Goal: Task Accomplishment & Management: Complete application form

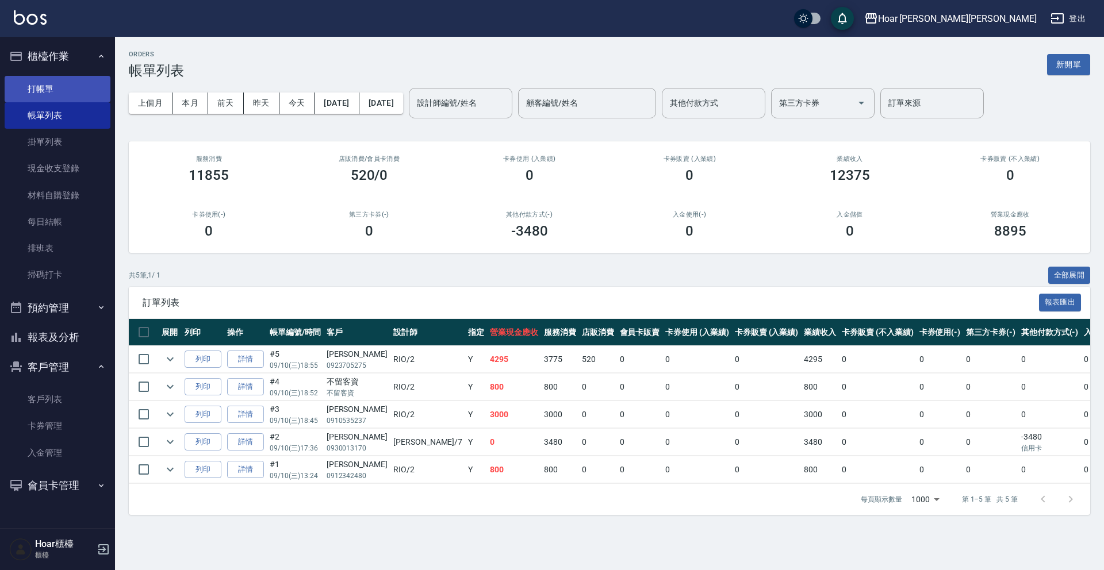
drag, startPoint x: 72, startPoint y: 95, endPoint x: 103, endPoint y: 96, distance: 31.1
click at [72, 95] on link "打帳單" at bounding box center [58, 89] width 106 height 26
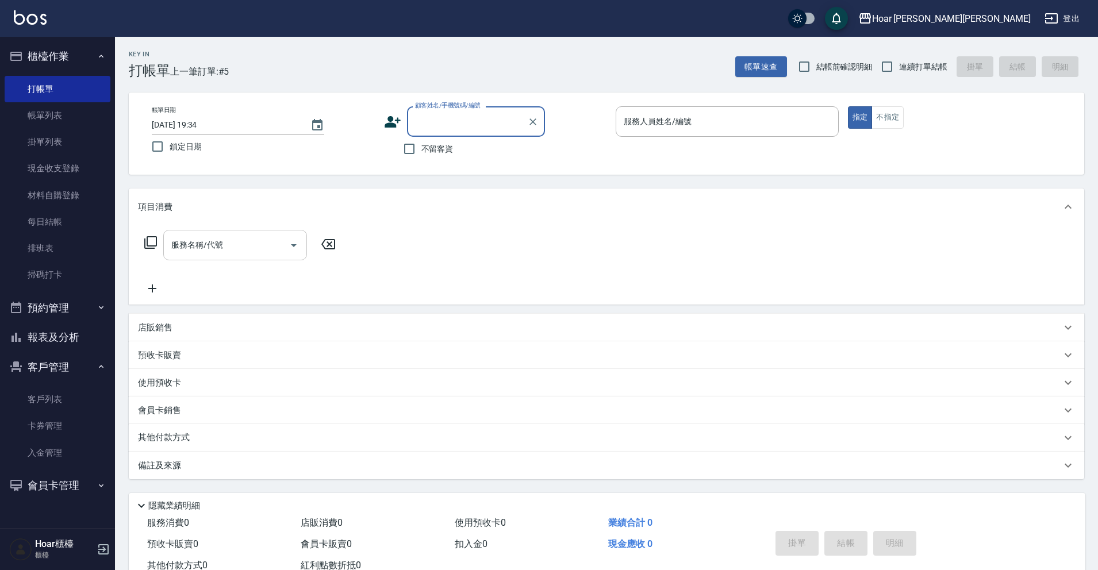
click at [259, 252] on input "服務名稱/代號" at bounding box center [226, 245] width 116 height 20
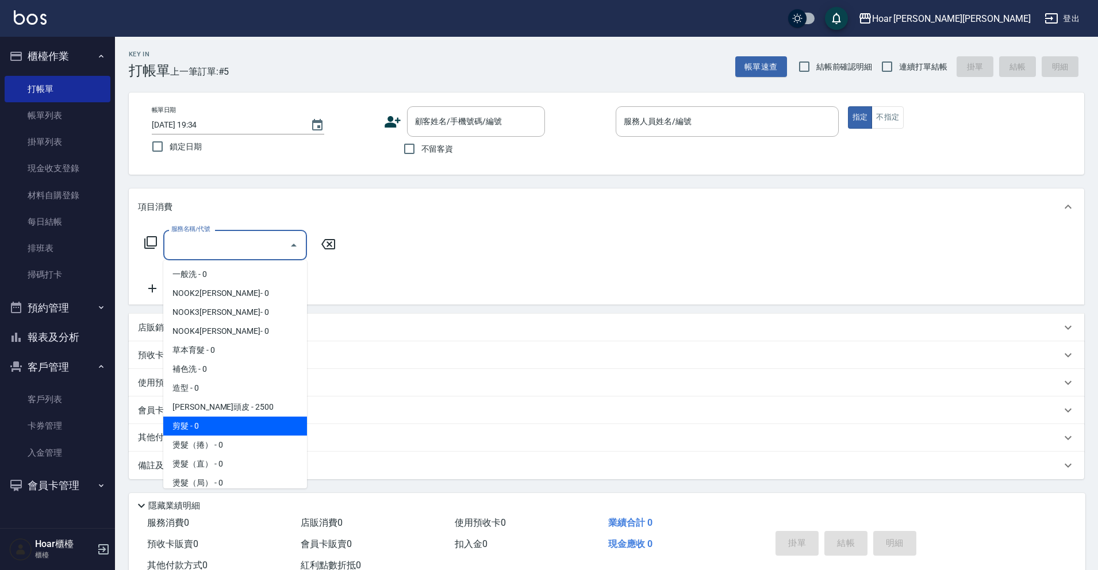
drag, startPoint x: 225, startPoint y: 425, endPoint x: 232, endPoint y: 411, distance: 15.2
click at [225, 425] on span "剪髮 - 0" at bounding box center [235, 426] width 144 height 19
type input "剪髮(201)"
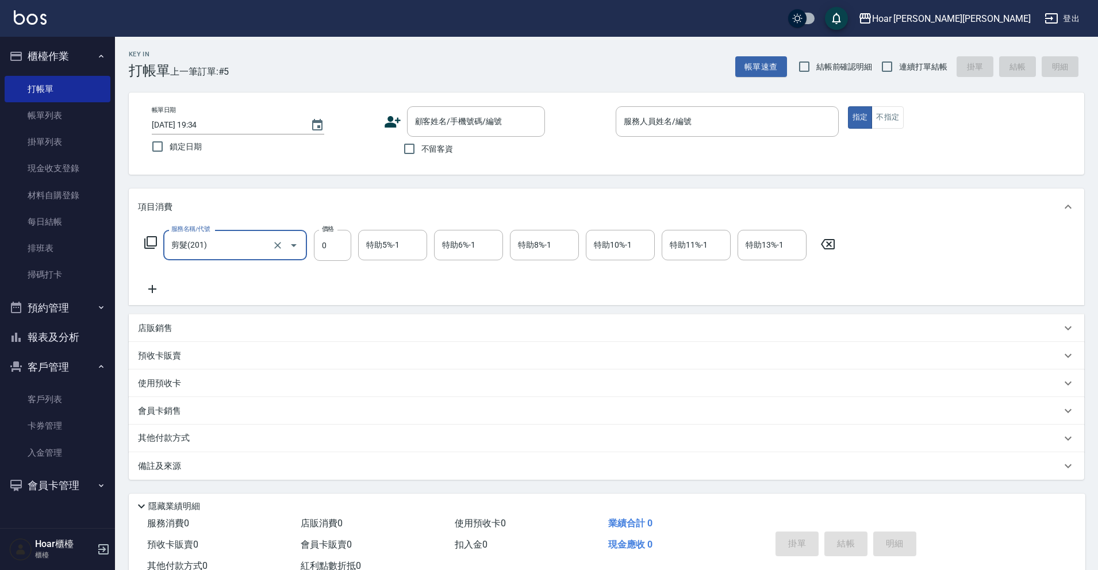
click at [147, 290] on icon at bounding box center [152, 289] width 29 height 14
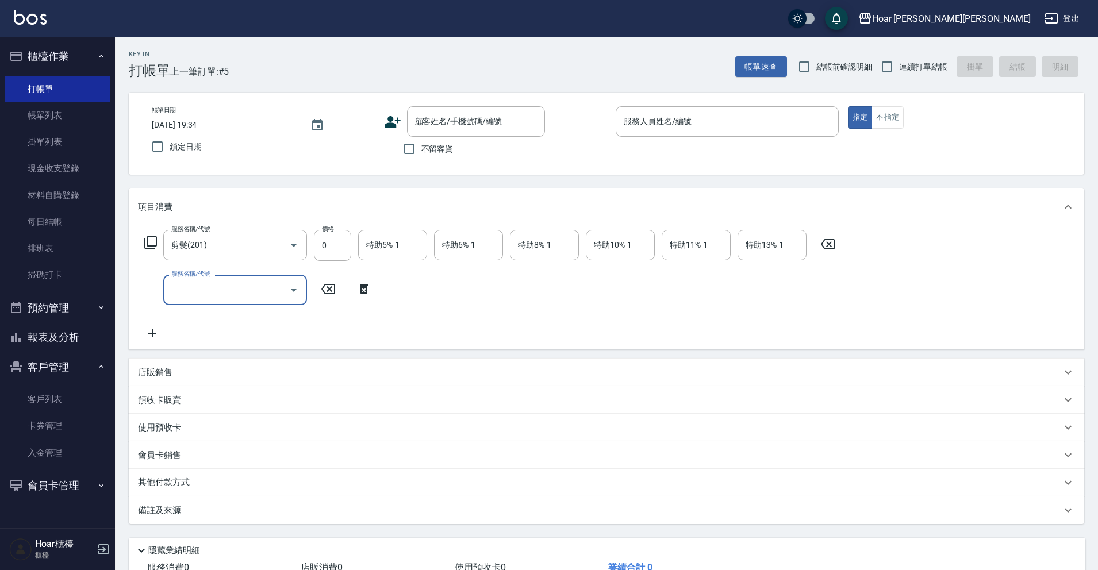
click at [216, 300] on input "服務名稱/代號" at bounding box center [226, 290] width 116 height 20
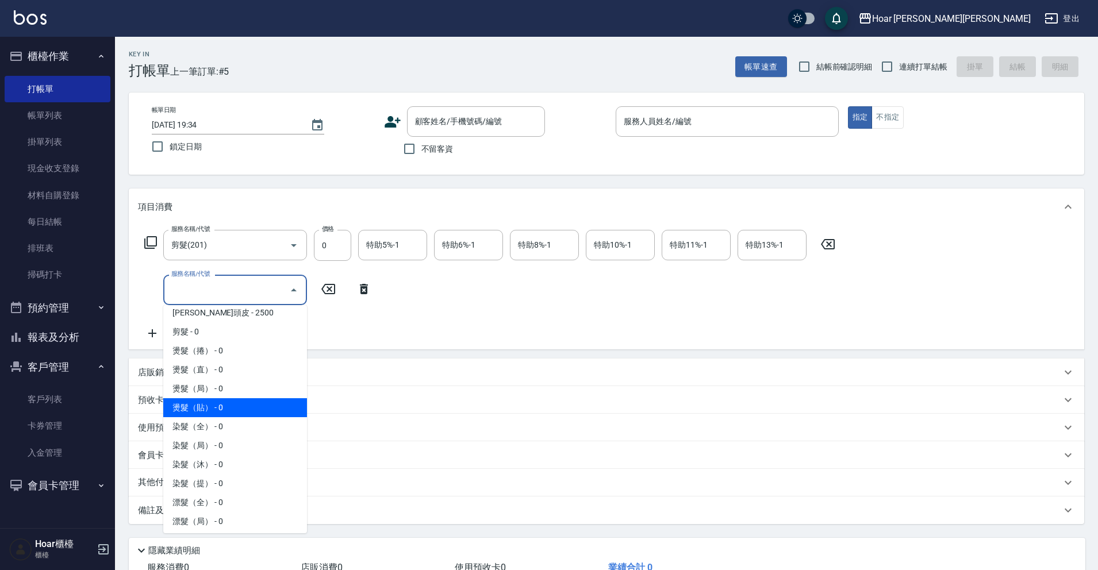
scroll to position [145, 0]
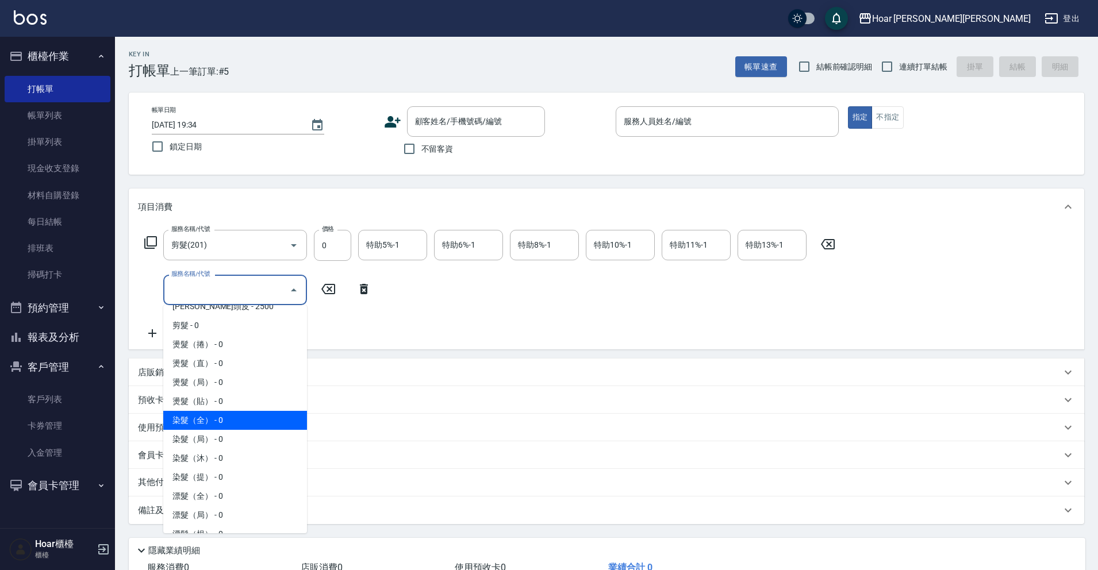
click at [228, 425] on span "染髮（全） - 0" at bounding box center [235, 420] width 144 height 19
type input "染髮（全）(401)"
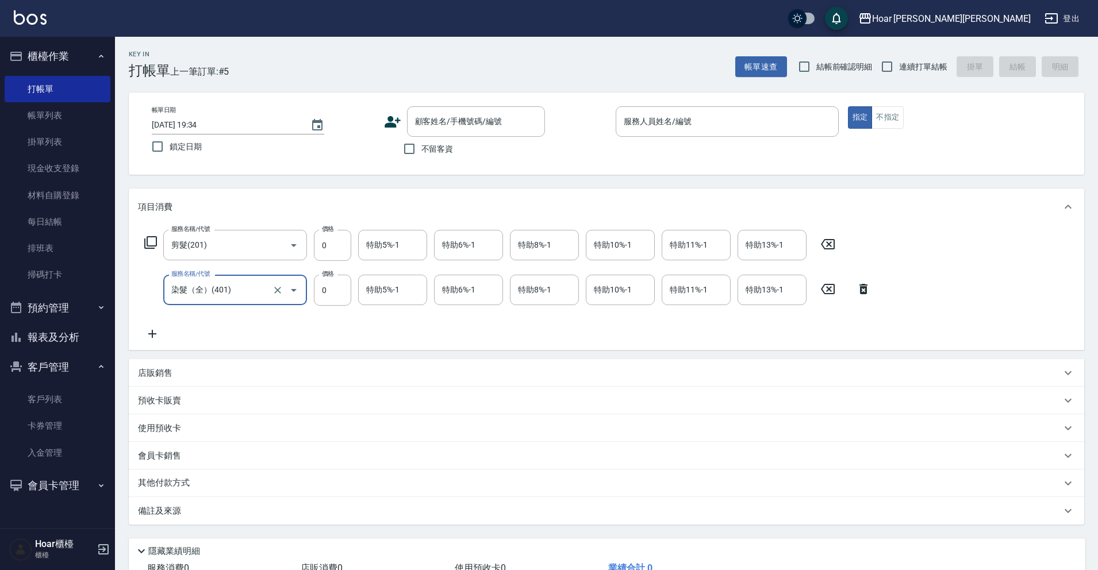
click at [149, 332] on icon at bounding box center [152, 334] width 29 height 14
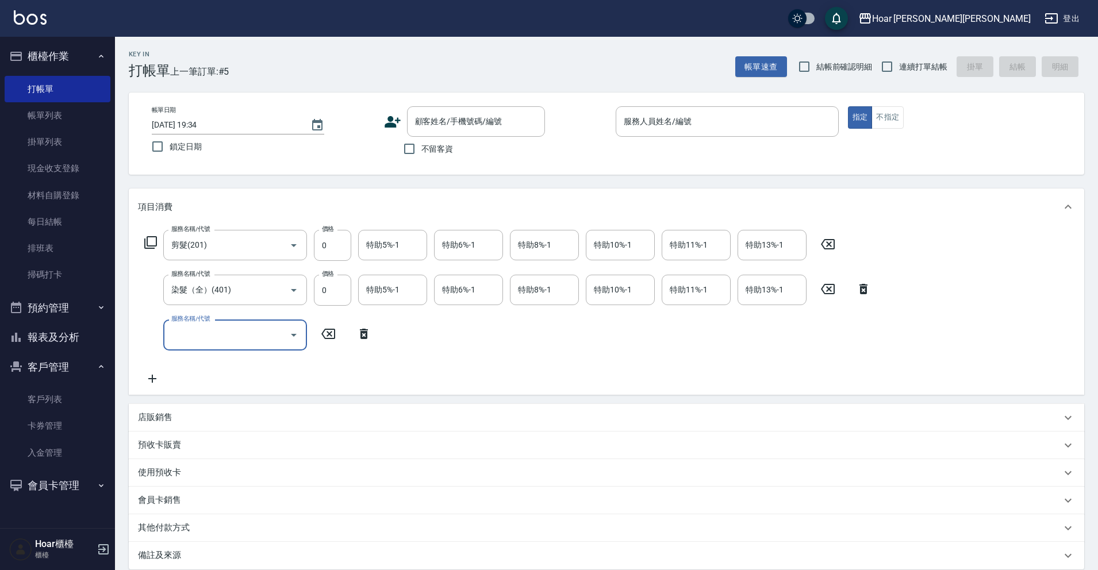
click at [220, 347] on div "服務名稱/代號" at bounding box center [235, 335] width 144 height 30
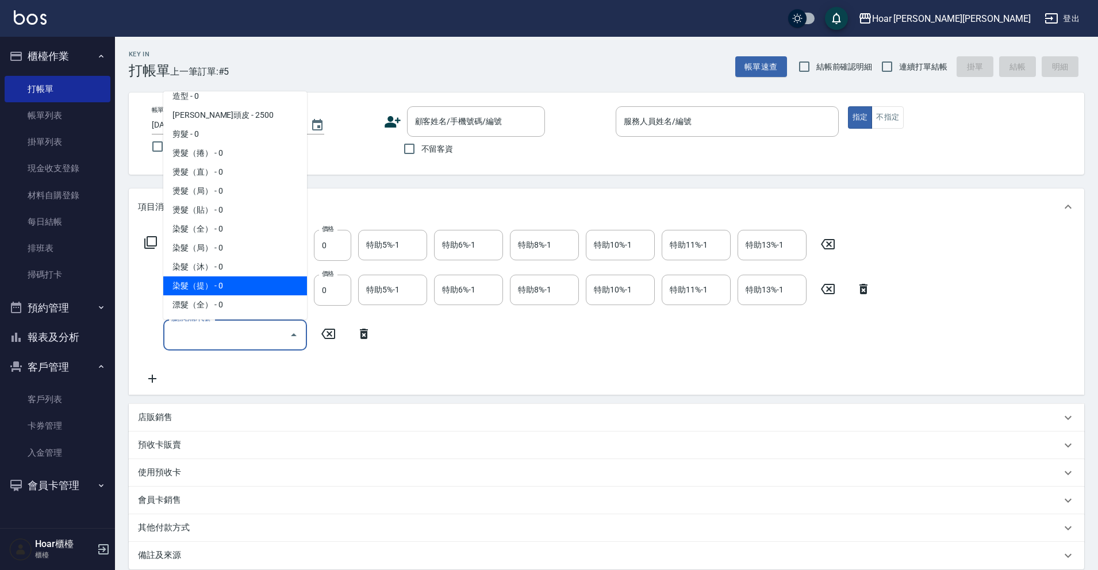
scroll to position [128, 0]
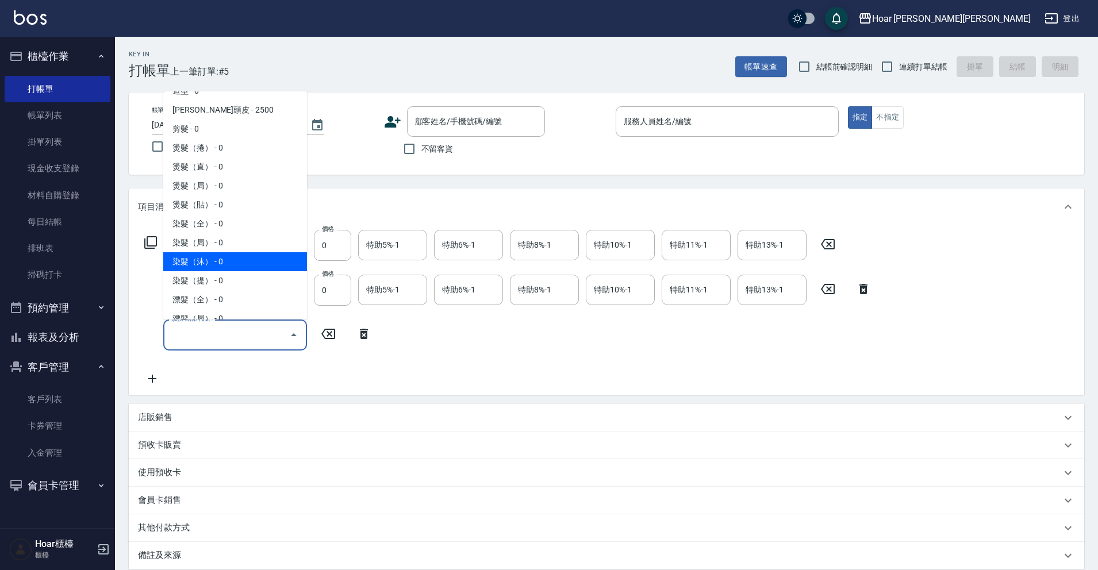
drag, startPoint x: 212, startPoint y: 264, endPoint x: 206, endPoint y: 273, distance: 10.8
click at [212, 264] on span "染髮（沐） - 0" at bounding box center [235, 261] width 144 height 19
type input "染髮（沐）(403)"
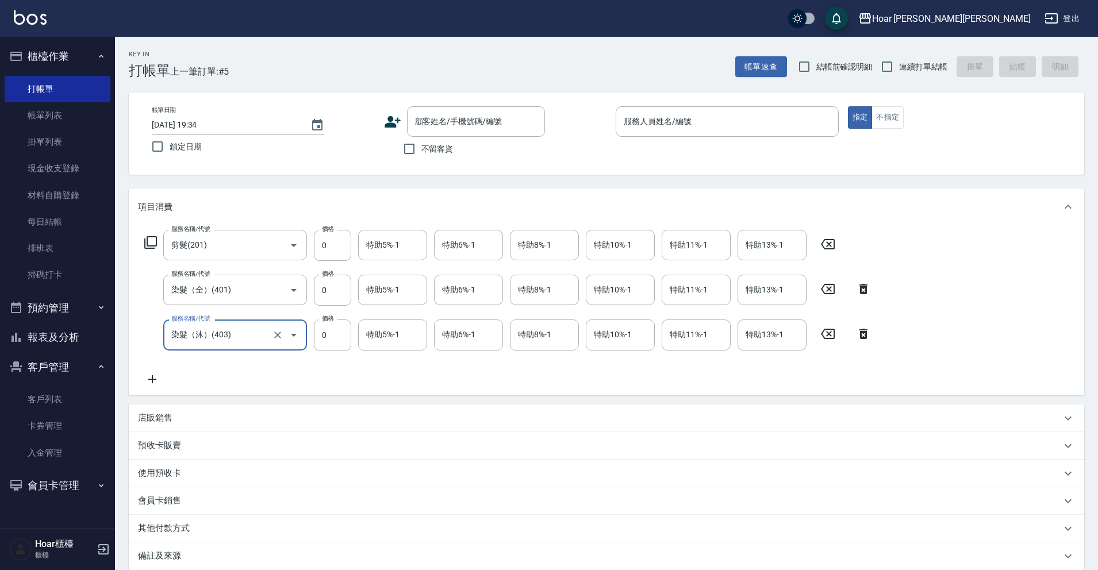
click at [152, 380] on icon at bounding box center [152, 379] width 8 height 8
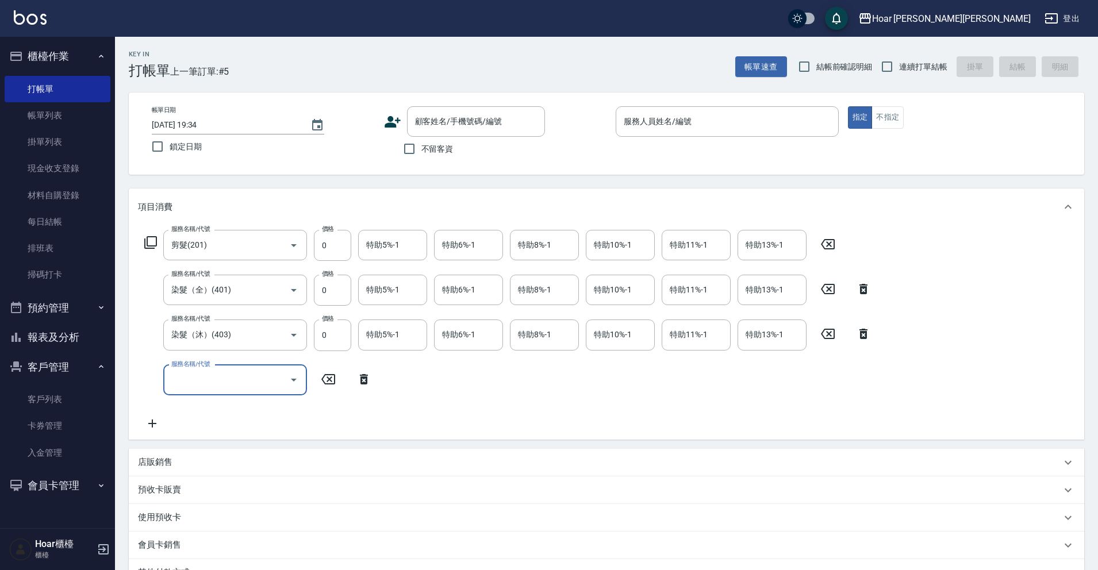
click at [193, 379] on input "服務名稱/代號" at bounding box center [226, 380] width 116 height 20
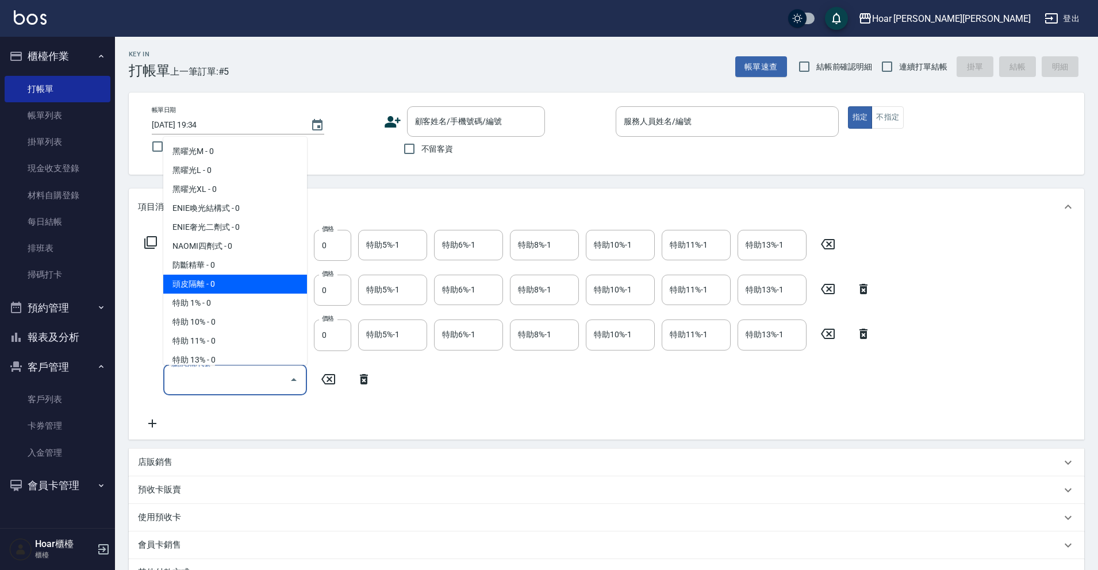
click at [211, 286] on span "頭皮隔離 - 0" at bounding box center [235, 284] width 144 height 19
type input "頭皮隔離(701)"
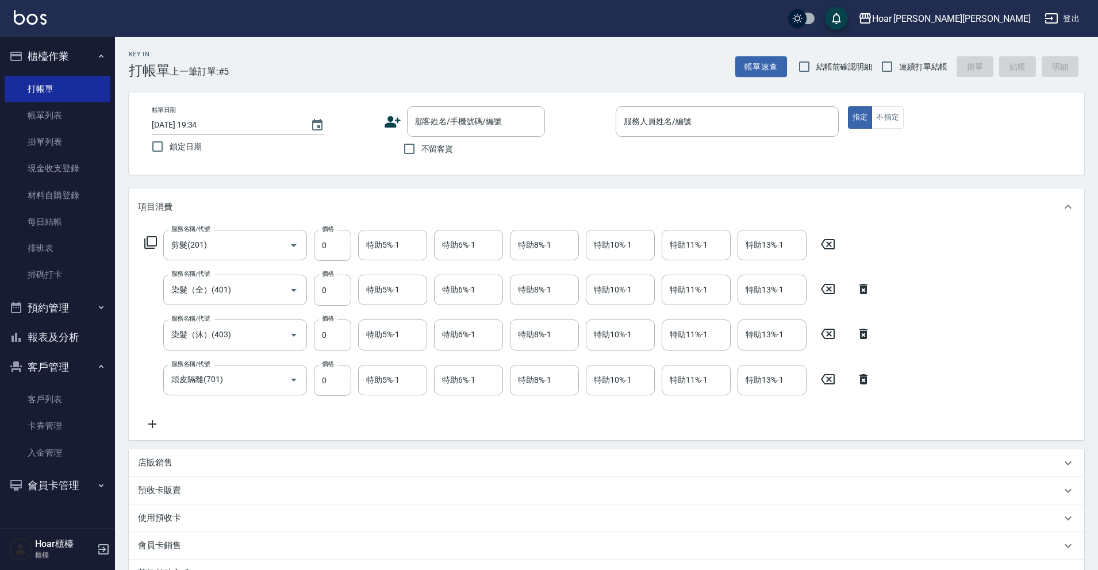
click at [159, 426] on icon at bounding box center [152, 424] width 29 height 14
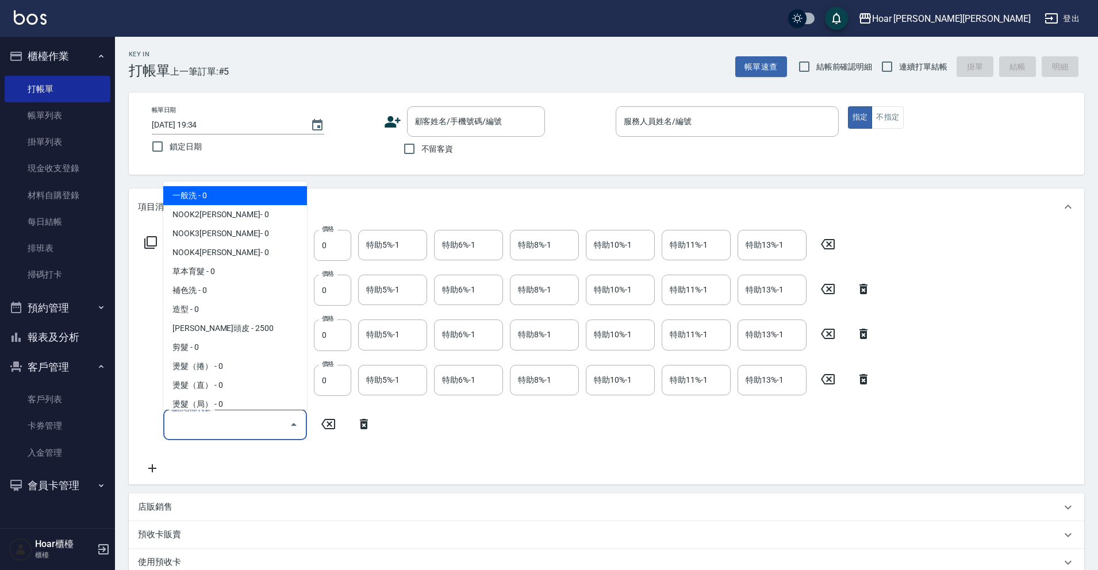
click at [194, 421] on input "服務名稱/代號" at bounding box center [226, 425] width 116 height 20
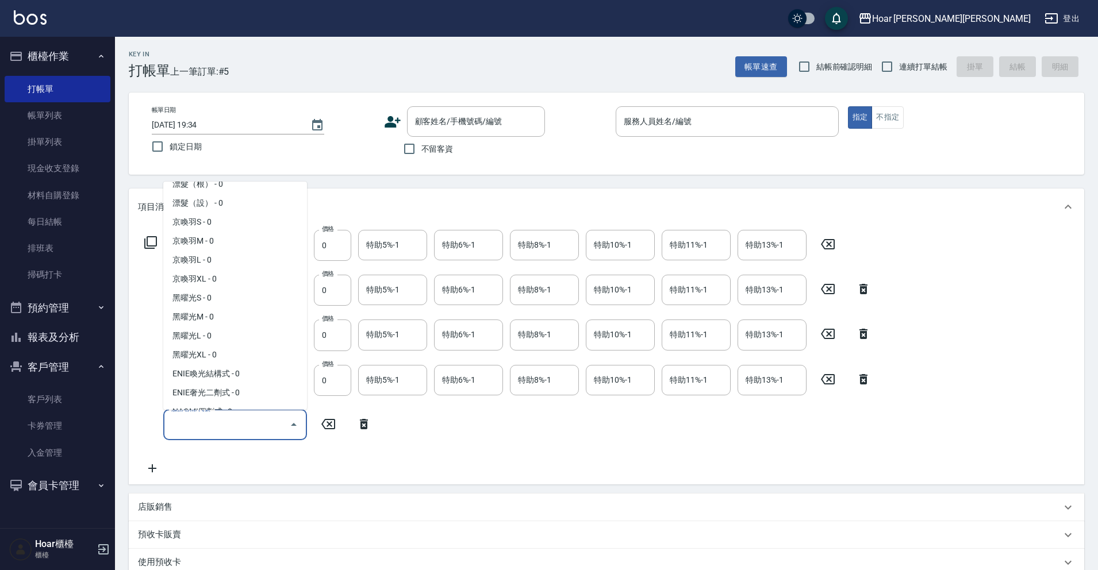
scroll to position [381, 0]
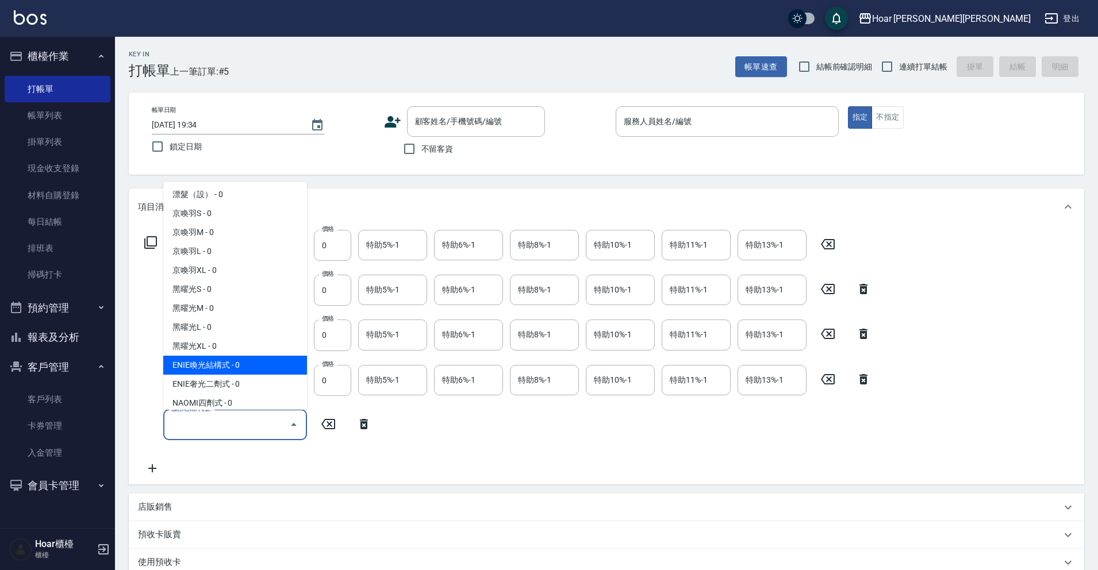
click at [246, 368] on span "ENIE喚光結構式 - 0" at bounding box center [235, 365] width 144 height 19
type input "ENIE喚光結構式(609)"
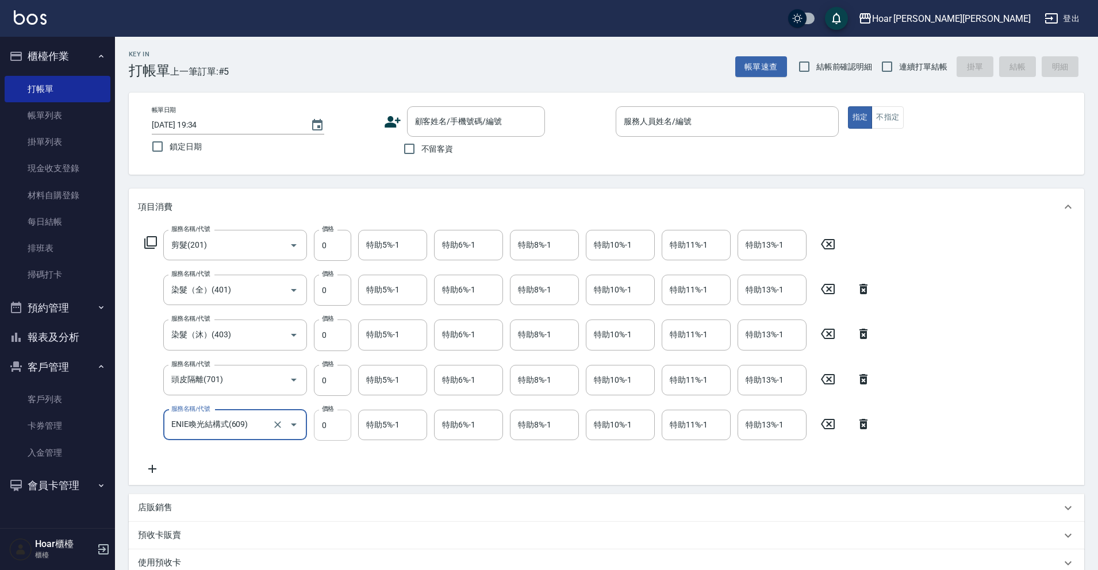
click at [340, 422] on input "0" at bounding box center [332, 425] width 37 height 31
type input "1344"
click at [329, 375] on input "0" at bounding box center [332, 380] width 37 height 31
type input "300"
click at [339, 248] on input "0" at bounding box center [332, 245] width 37 height 31
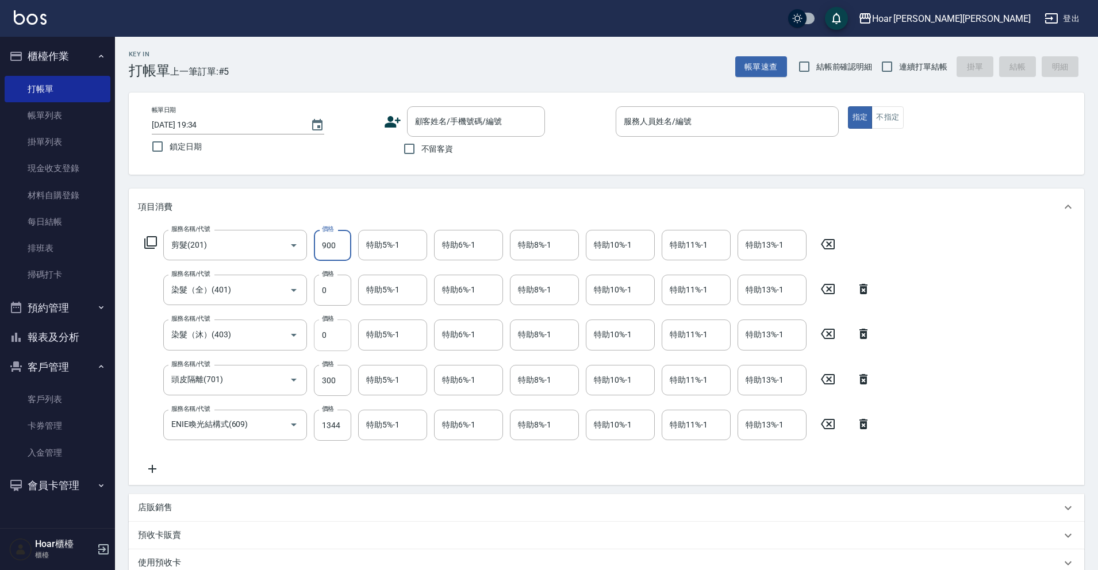
type input "900"
click at [340, 341] on input "0" at bounding box center [332, 335] width 37 height 31
type input "1000"
click at [343, 292] on input "0" at bounding box center [332, 290] width 37 height 31
type input "2210"
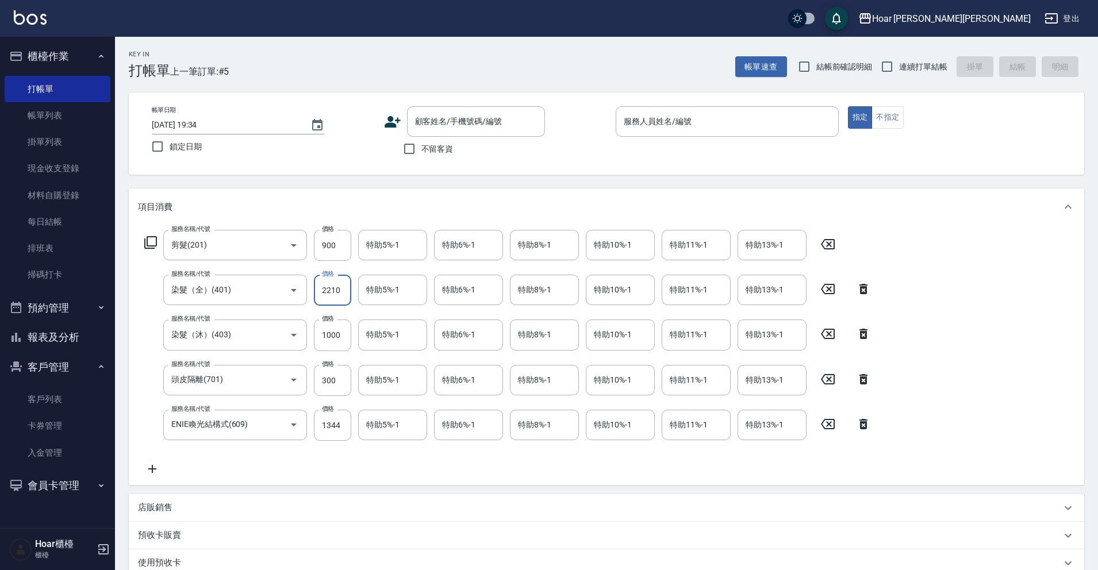
click at [321, 457] on div "服務名稱/代號 剪髮(201) 服務名稱/代號 價格 900 價格 特助5%-1 特助5%-1 特助6%-1 特助6%-1 特助8%-1 特助8%-1 特助1…" at bounding box center [508, 353] width 740 height 246
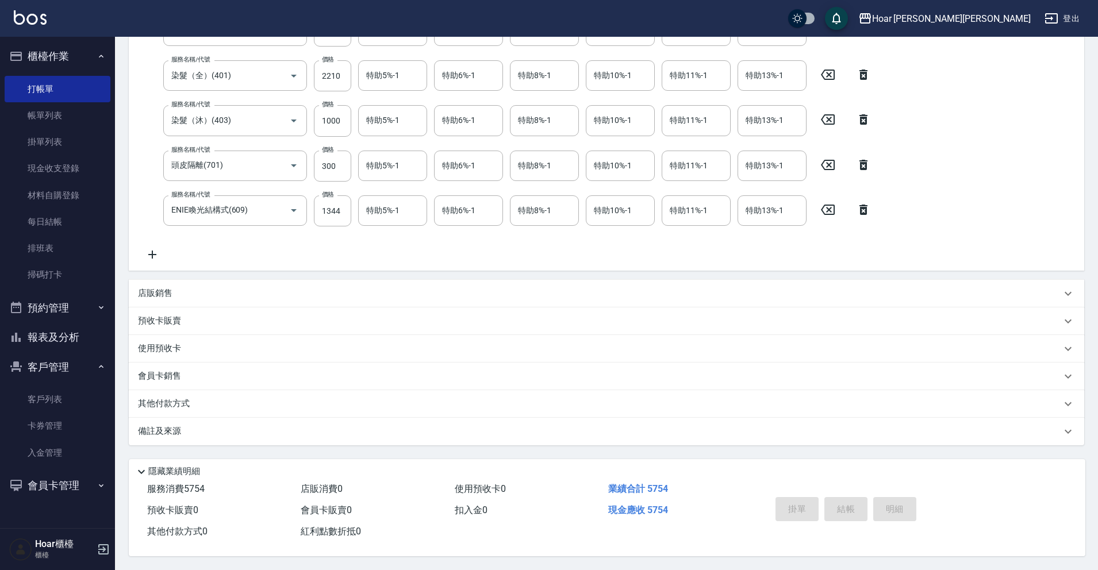
scroll to position [0, 0]
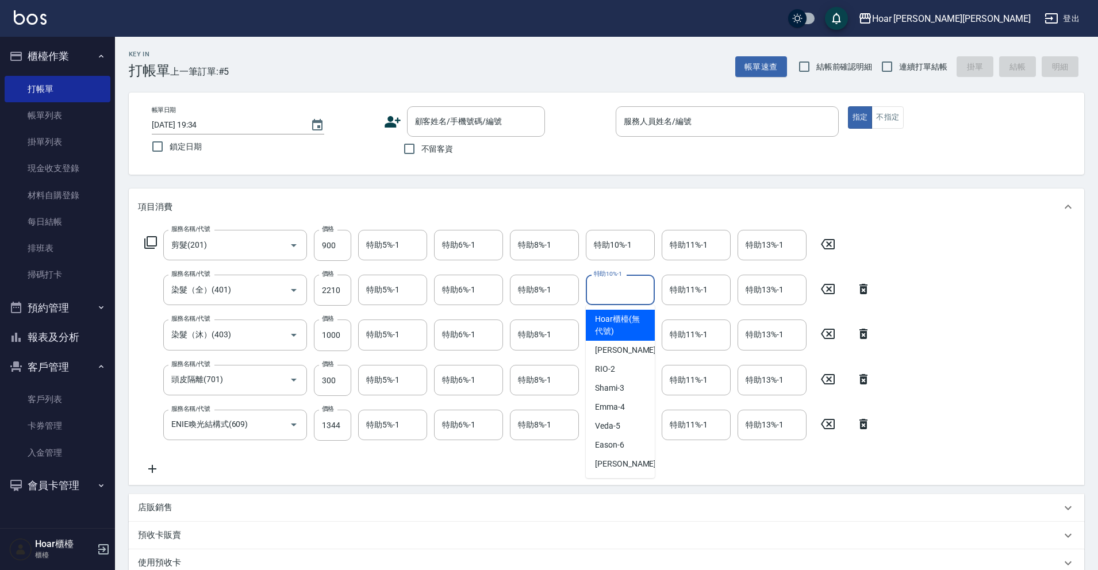
click at [634, 296] on input "特助10%-1" at bounding box center [620, 290] width 59 height 20
click at [628, 393] on div "Shami -3" at bounding box center [620, 388] width 69 height 19
type input "Shami-3"
click at [630, 474] on div "服務名稱/代號 剪髮(201) 服務名稱/代號 價格 900 價格 特助5%-1 特助5%-1 特助6%-1 特助6%-1 特助8%-1 特助8%-1 特助1…" at bounding box center [508, 353] width 740 height 246
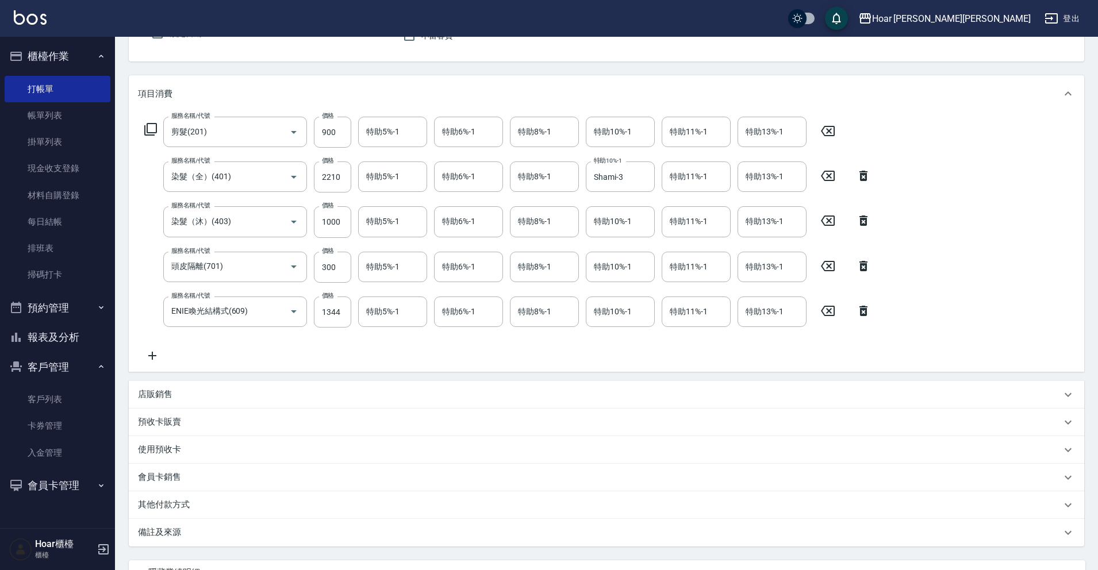
scroll to position [220, 0]
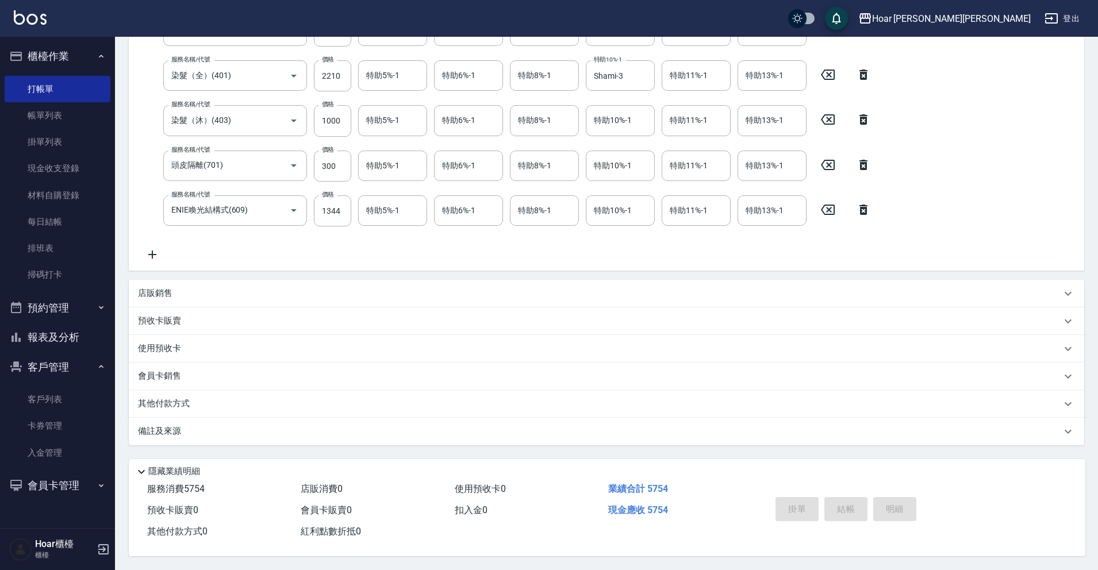
click at [190, 404] on p "其他付款方式" at bounding box center [167, 404] width 58 height 13
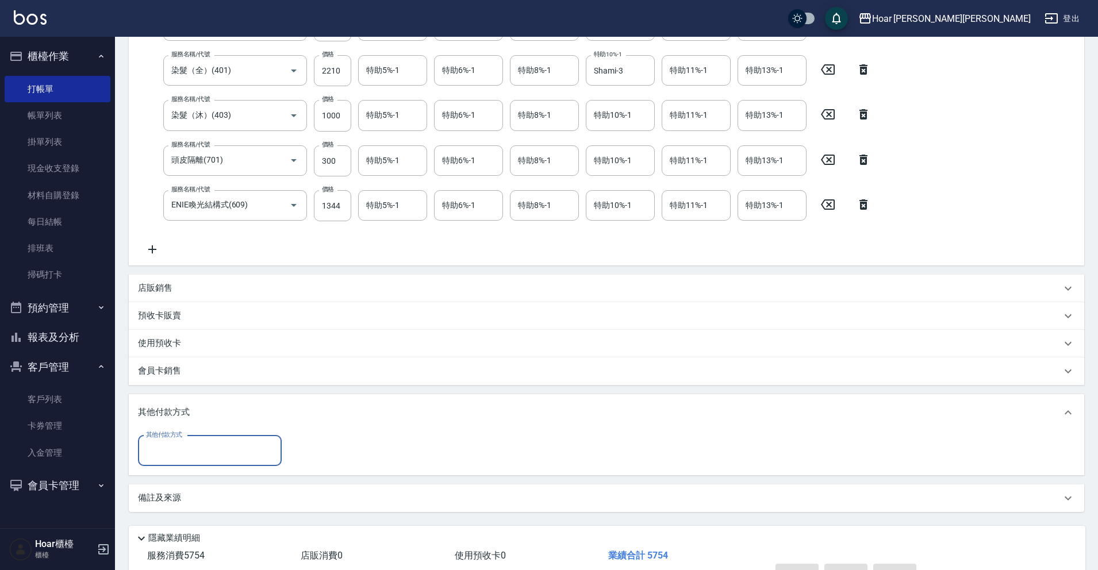
scroll to position [0, 0]
drag, startPoint x: 188, startPoint y: 443, endPoint x: 197, endPoint y: 461, distance: 19.3
click at [188, 443] on input "其他付款方式" at bounding box center [209, 451] width 133 height 20
click at [190, 506] on span "轉帳匯款" at bounding box center [210, 499] width 144 height 19
click at [208, 459] on input "轉帳匯款" at bounding box center [201, 451] width 116 height 20
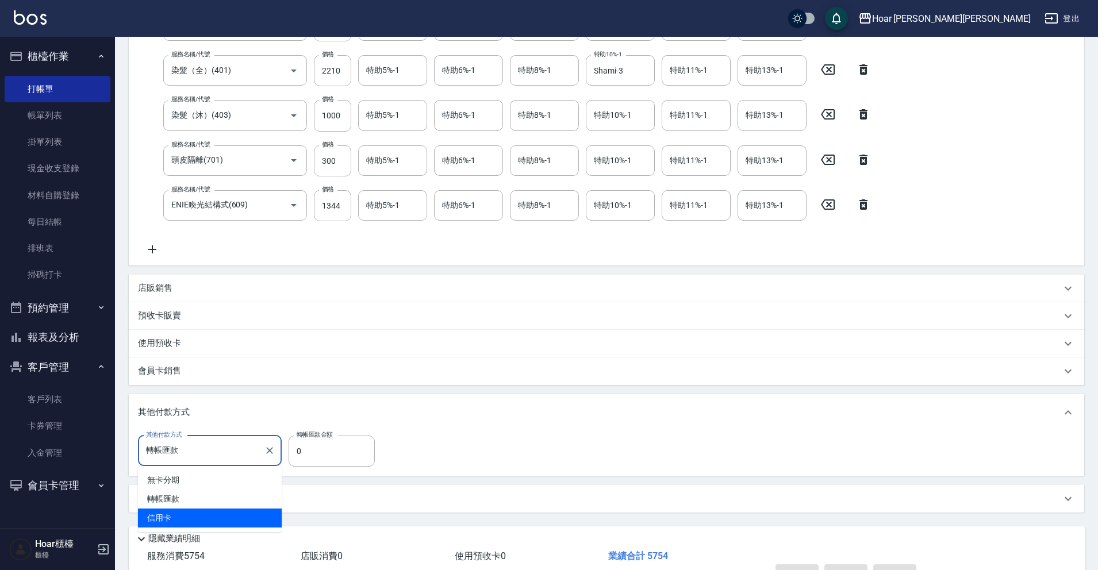
click at [189, 512] on span "信用卡" at bounding box center [210, 518] width 144 height 19
type input "信用卡"
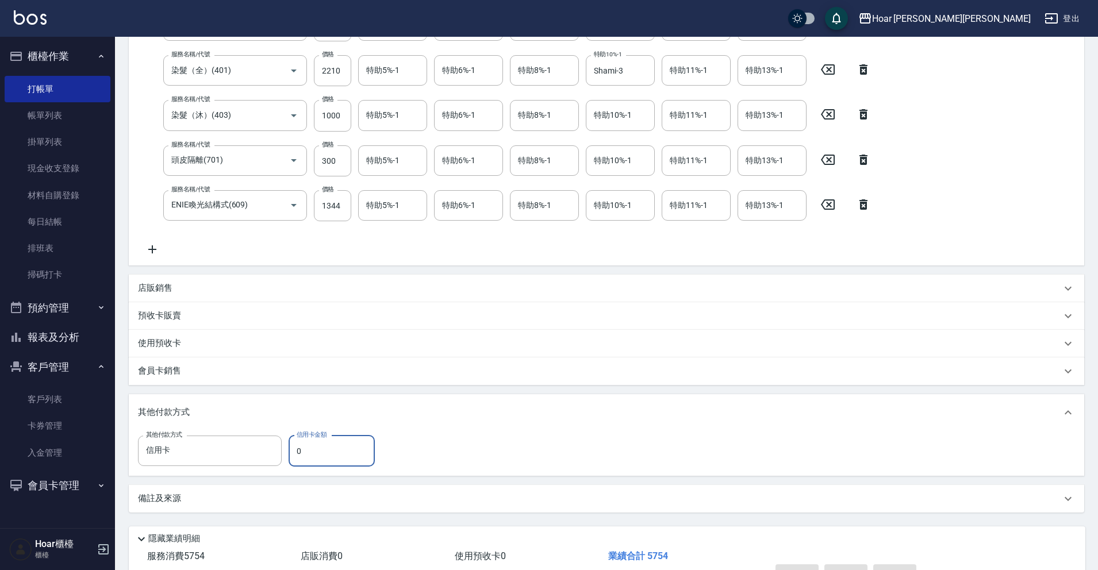
click at [347, 455] on input "0" at bounding box center [332, 451] width 86 height 31
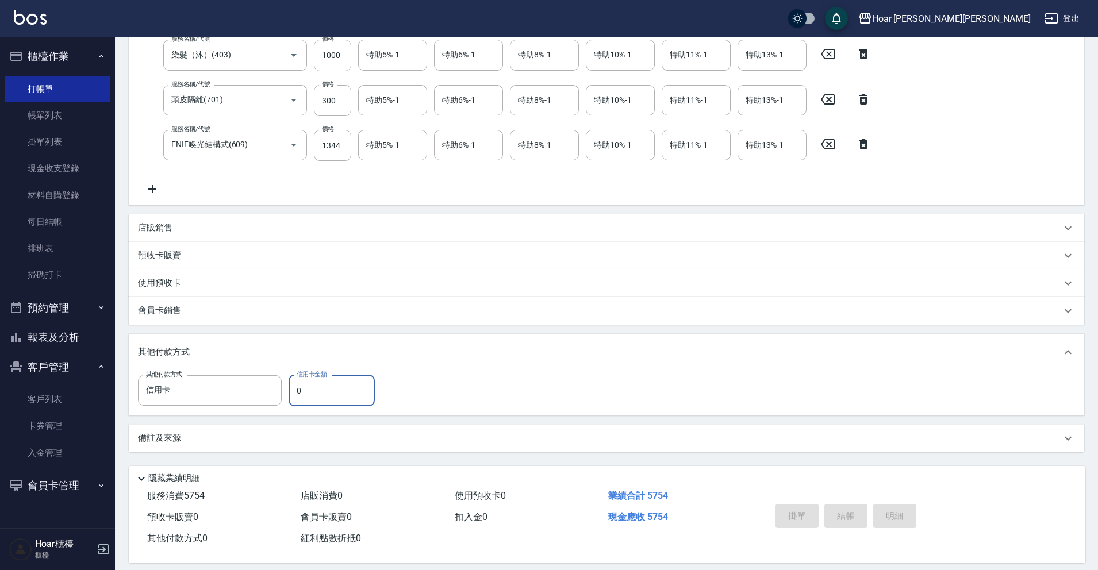
scroll to position [278, 0]
type input "5754"
drag, startPoint x: 501, startPoint y: 437, endPoint x: 584, endPoint y: 421, distance: 84.4
click at [501, 437] on div "備註及來源" at bounding box center [599, 440] width 923 height 12
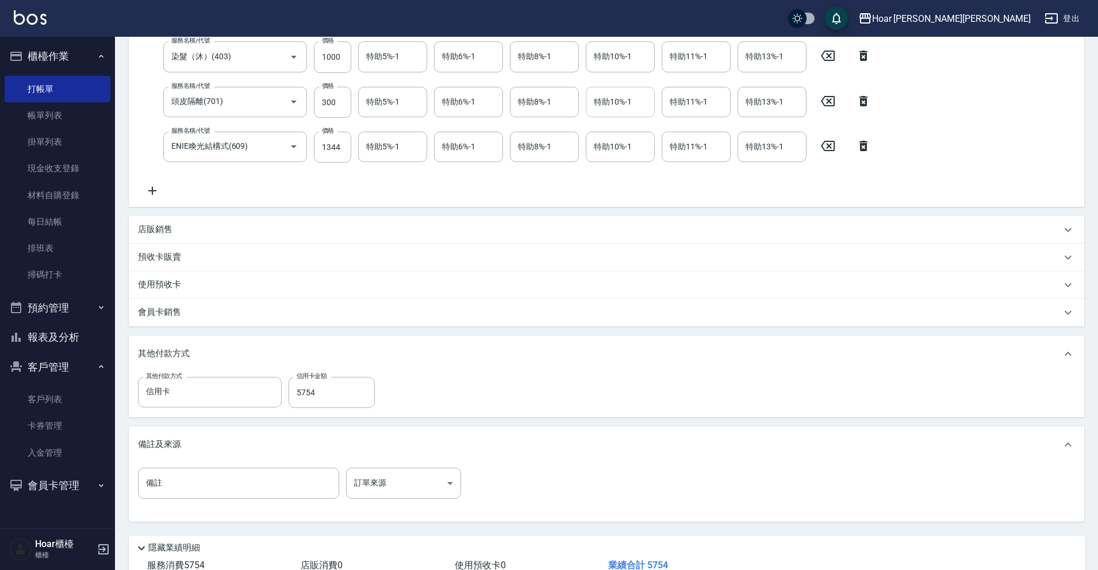
scroll to position [0, 0]
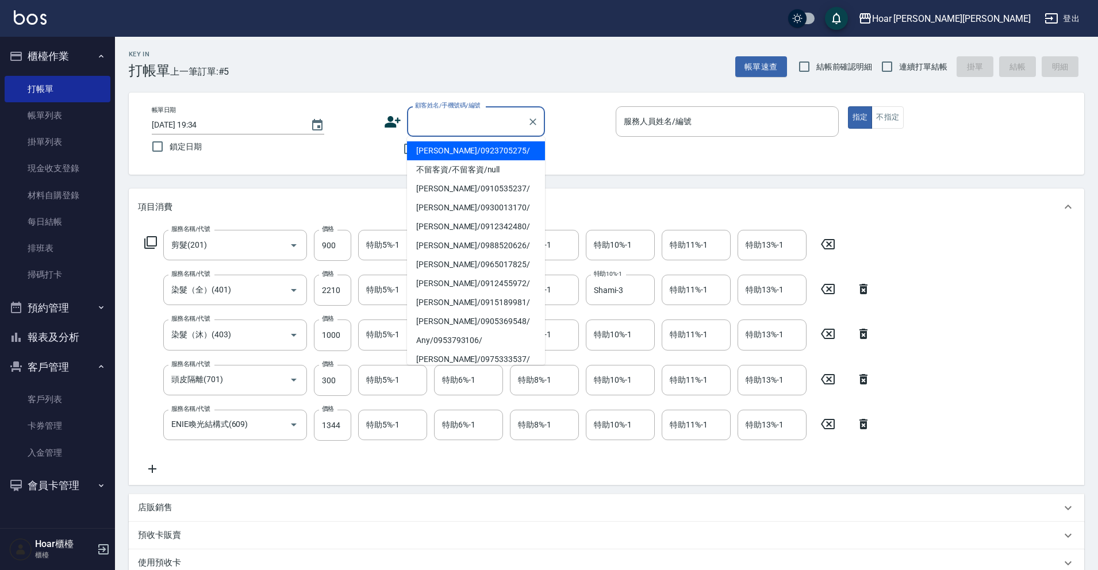
click at [444, 118] on div "顧客姓名/手機號碼/編號 顧客姓名/手機號碼/編號" at bounding box center [476, 121] width 138 height 30
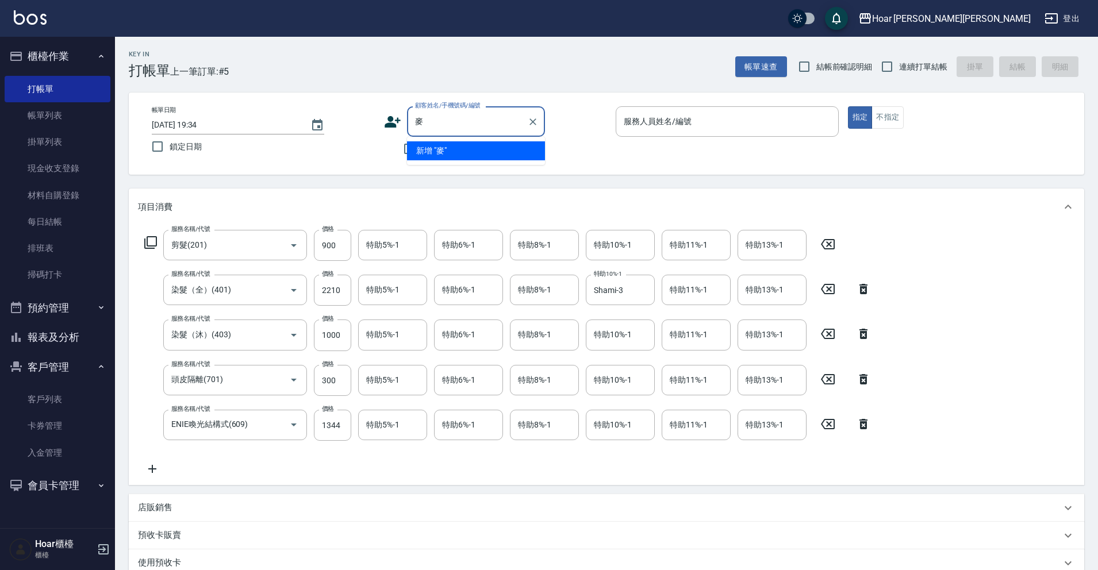
click at [444, 152] on li "新增 "麥"" at bounding box center [476, 150] width 138 height 19
type input "麥"
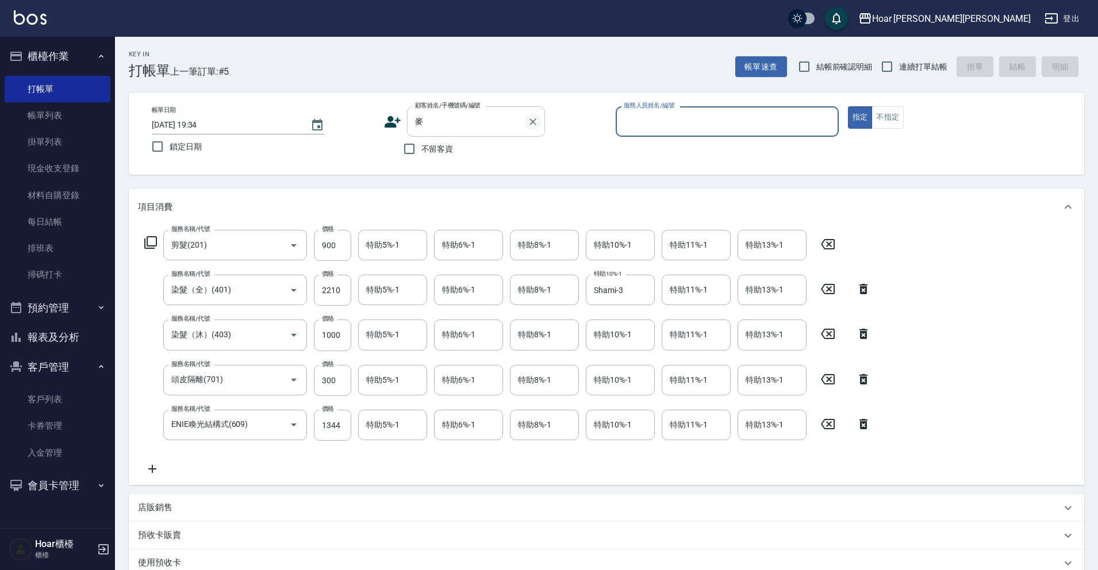
click at [536, 124] on icon "Clear" at bounding box center [533, 122] width 12 height 12
click at [699, 113] on input "服務人員姓名/編號" at bounding box center [727, 122] width 213 height 20
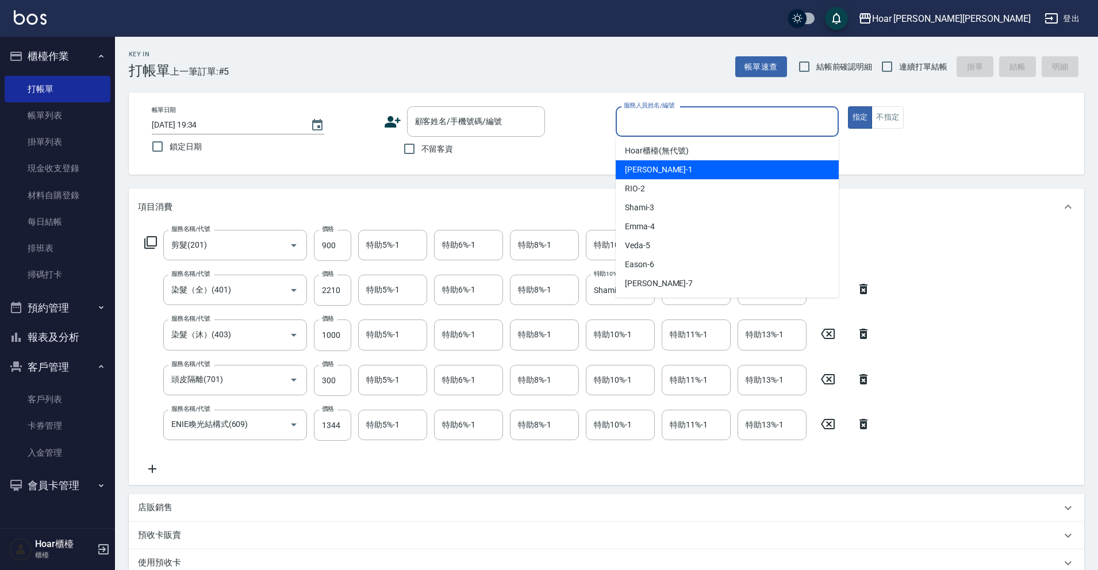
click at [635, 175] on span "[PERSON_NAME] -1" at bounding box center [659, 170] width 68 height 12
type input "[PERSON_NAME]-1"
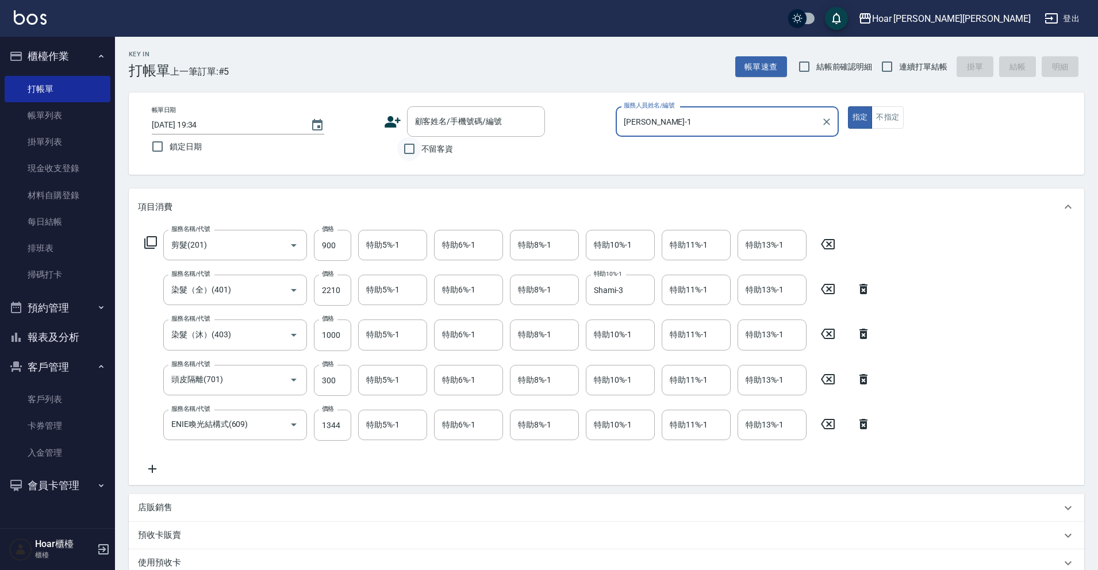
click at [412, 151] on input "不留客資" at bounding box center [409, 149] width 24 height 24
checkbox input "true"
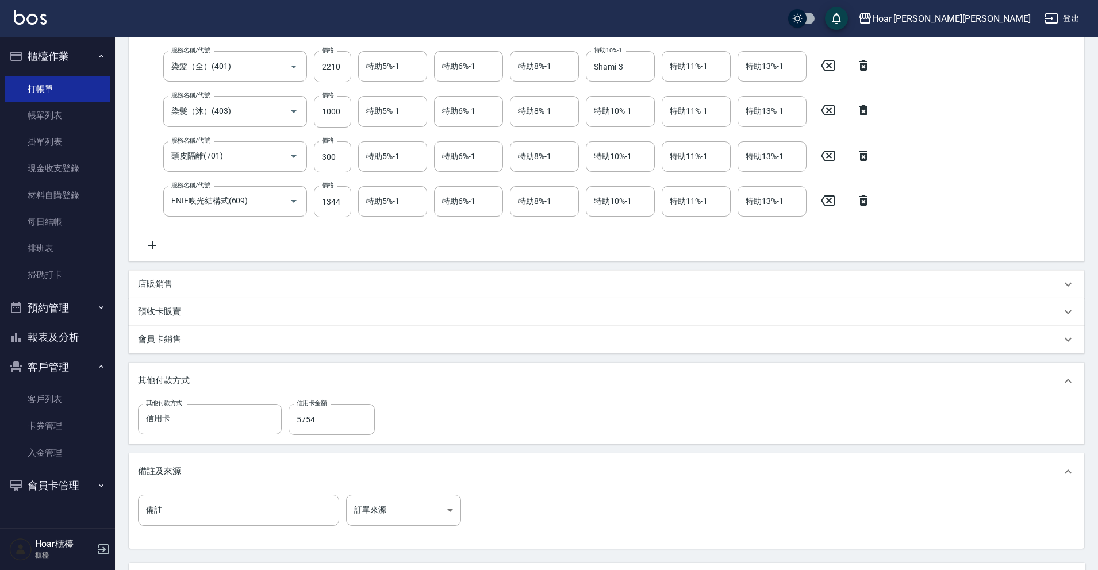
scroll to position [332, 0]
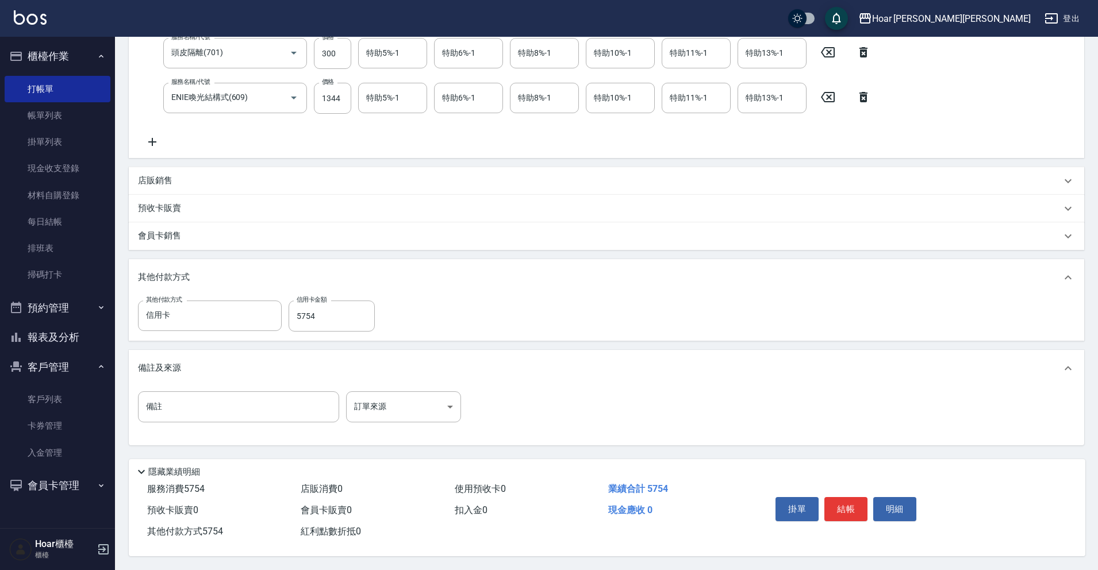
click at [858, 511] on button "結帳" at bounding box center [846, 509] width 43 height 24
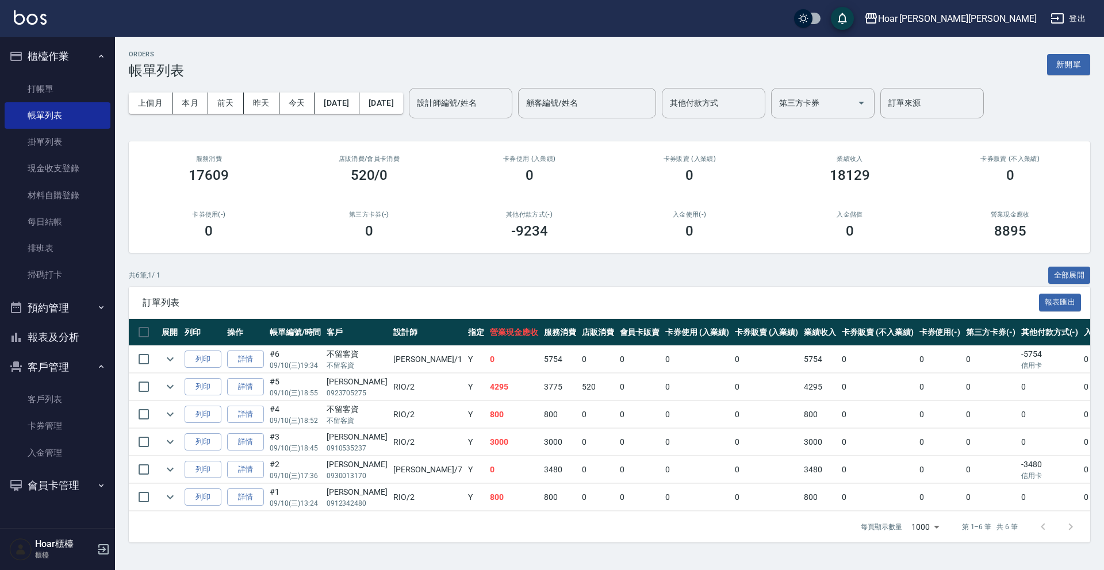
click at [265, 356] on td "詳情" at bounding box center [245, 359] width 43 height 27
click at [258, 357] on link "詳情" at bounding box center [245, 360] width 37 height 18
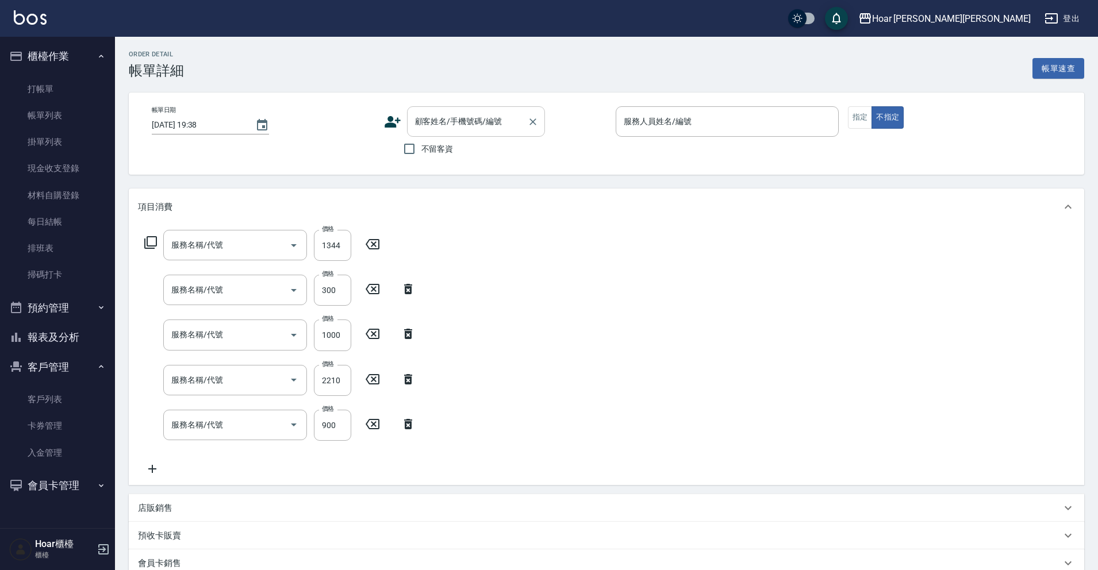
type input "[DATE] 19:34"
checkbox input "true"
type input "[PERSON_NAME]-1"
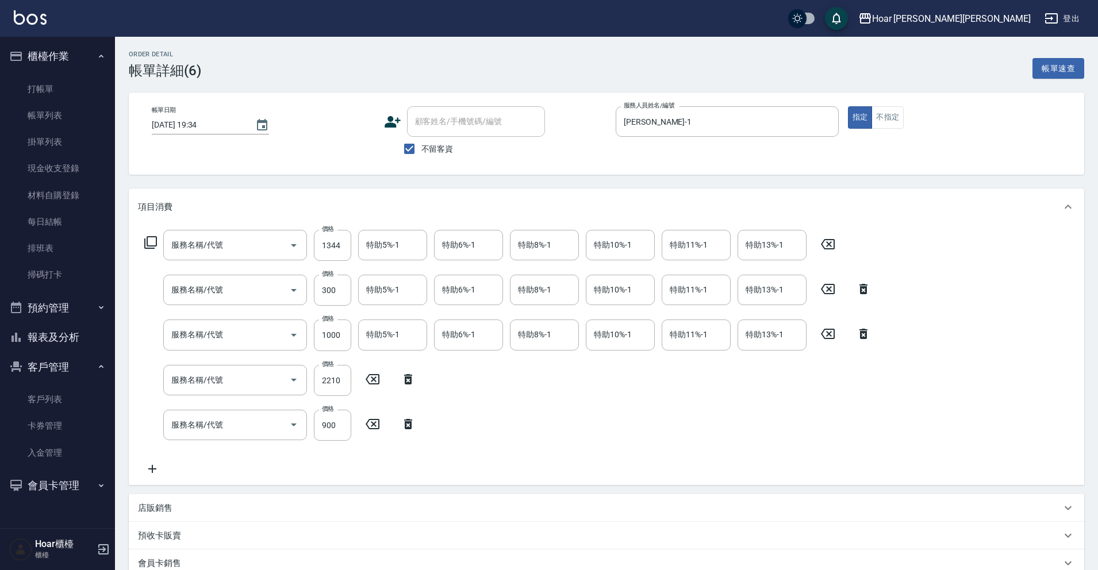
type input "ENIE喚光結構式(609)"
type input "頭皮隔離(701)"
type input "染髮（沐）(403)"
type input "染髮（全）(401)"
type input "剪髮(201)"
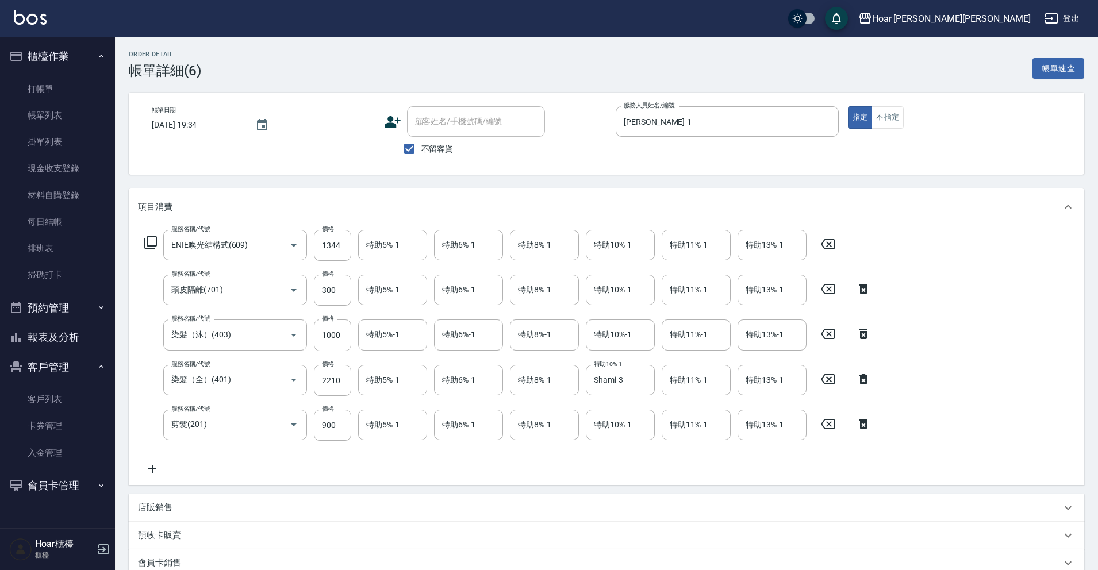
drag, startPoint x: 427, startPoint y: 147, endPoint x: 454, endPoint y: 140, distance: 28.0
click at [427, 147] on span "不留客資" at bounding box center [437, 149] width 32 height 12
click at [421, 147] on input "不留客資" at bounding box center [409, 149] width 24 height 24
checkbox input "false"
click at [472, 116] on div "顧客姓名/手機號碼/編號 顧客姓名/手機號碼/編號" at bounding box center [476, 121] width 138 height 30
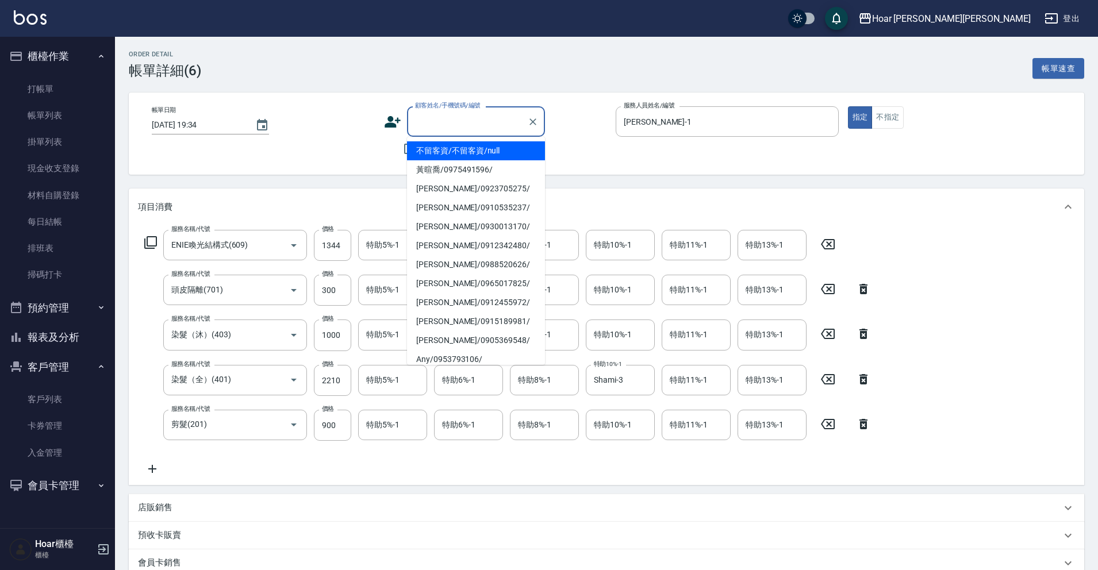
click at [505, 120] on input "顧客姓名/手機號碼/編號" at bounding box center [467, 122] width 110 height 20
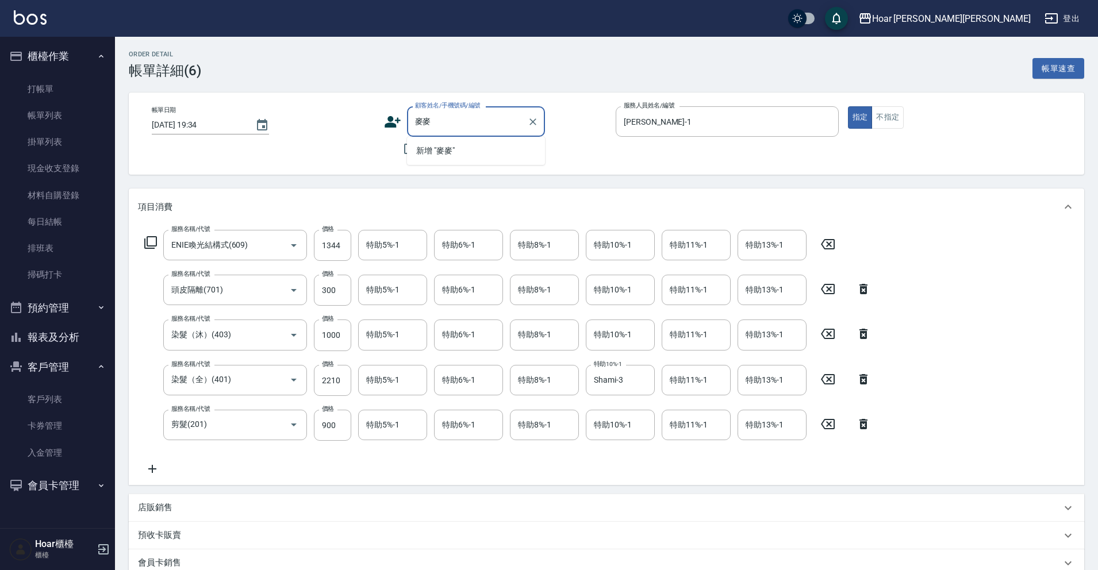
type input "麥麥"
click at [566, 132] on div "顧客姓名/手機號碼/編號 顧客姓名/手機號碼/編號" at bounding box center [495, 121] width 223 height 30
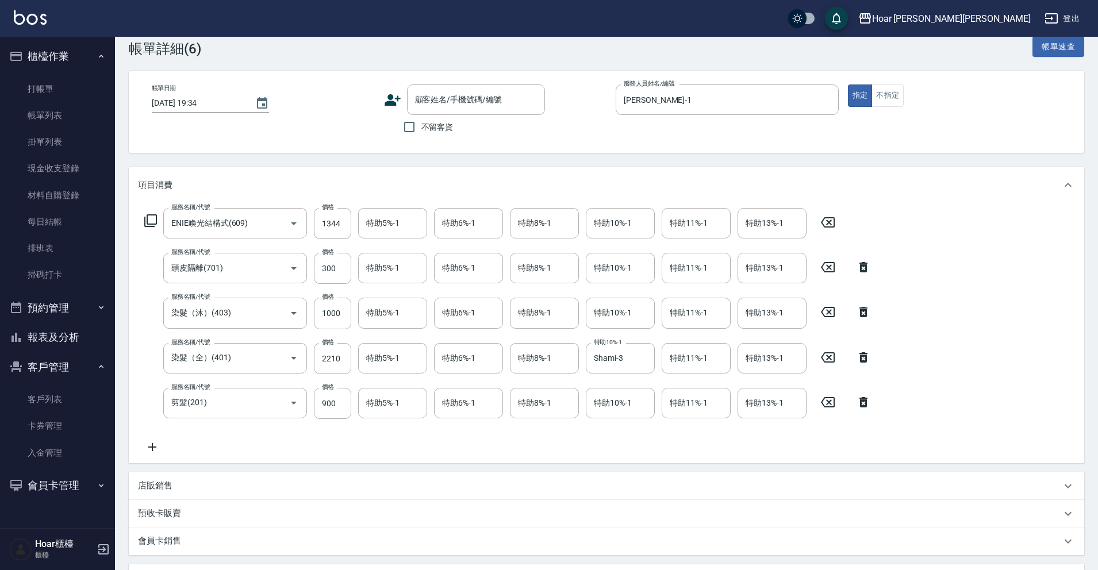
scroll to position [23, 0]
click at [442, 106] on input "顧客姓名/手機號碼/編號" at bounding box center [467, 99] width 110 height 20
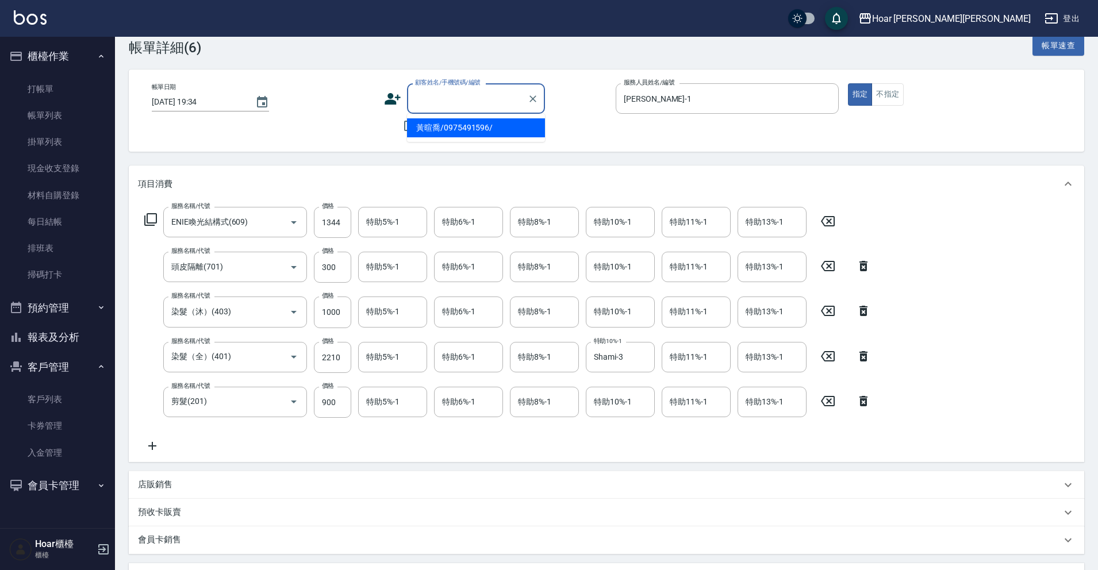
click at [455, 130] on li "黃暄喬/0975491596/" at bounding box center [476, 127] width 138 height 19
type input "黃暄喬/0975491596/"
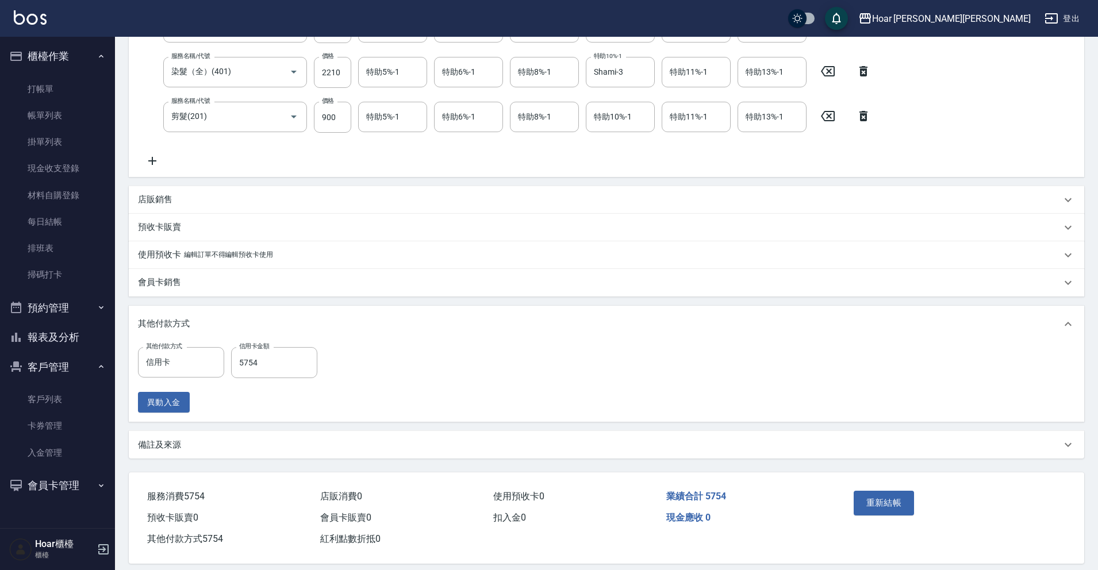
scroll to position [310, 0]
click at [873, 508] on button "重新結帳" at bounding box center [884, 501] width 61 height 24
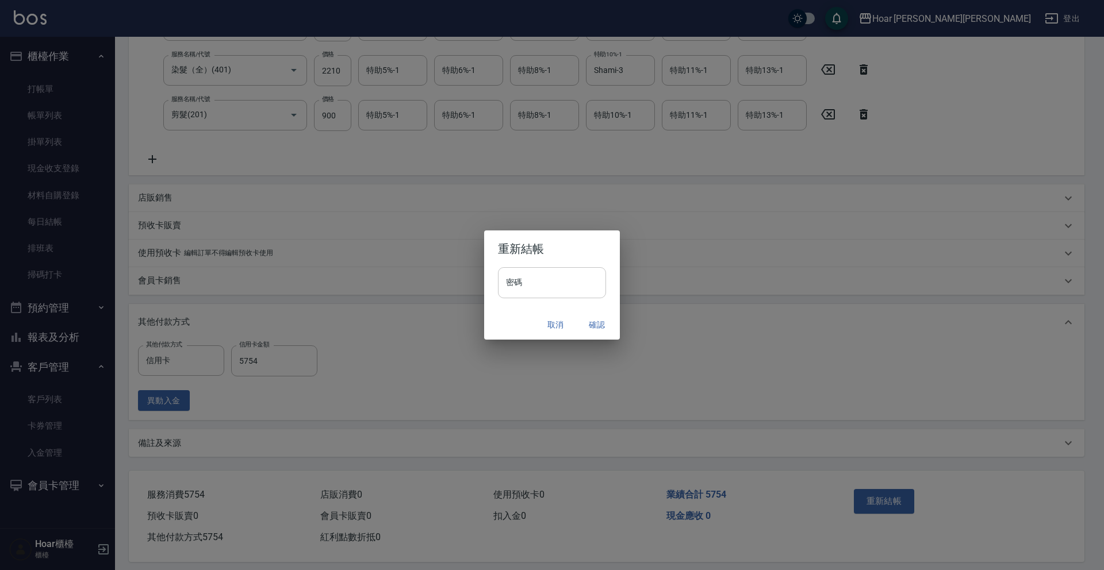
click at [575, 296] on input "密碼" at bounding box center [552, 282] width 108 height 31
type input "********"
click at [585, 313] on div "取消 確認" at bounding box center [552, 325] width 136 height 30
click at [589, 331] on button "確認" at bounding box center [596, 325] width 37 height 21
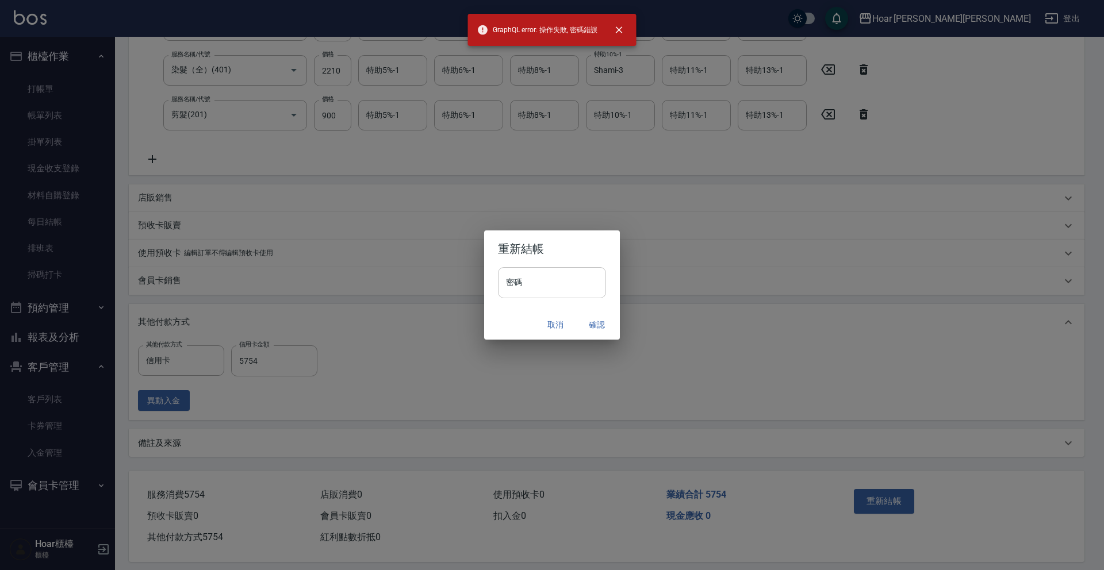
click at [574, 297] on input "密碼" at bounding box center [552, 282] width 108 height 31
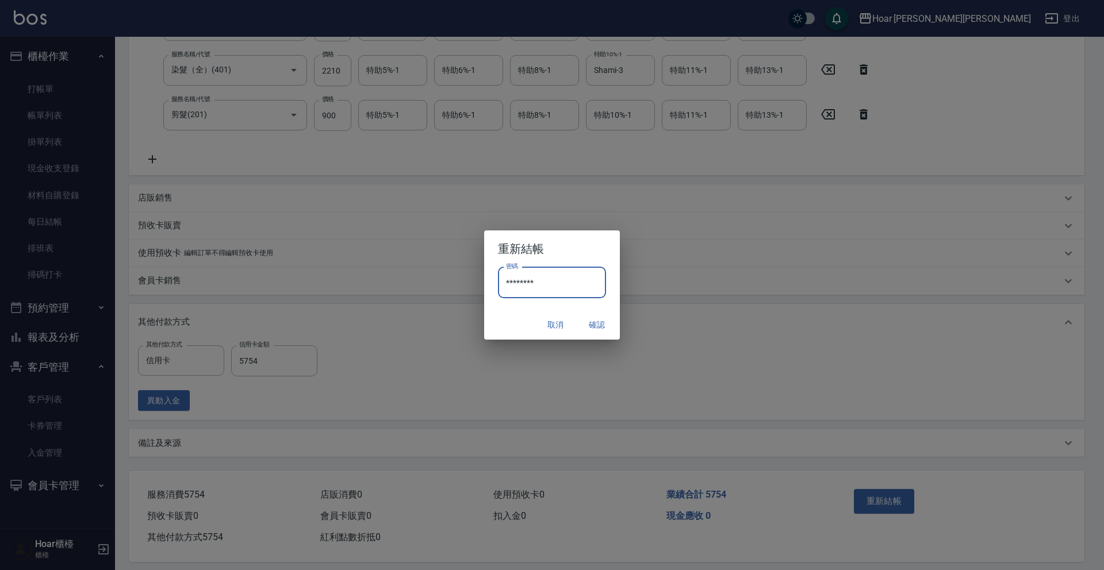
type input "********"
click at [599, 321] on button "確認" at bounding box center [596, 325] width 37 height 21
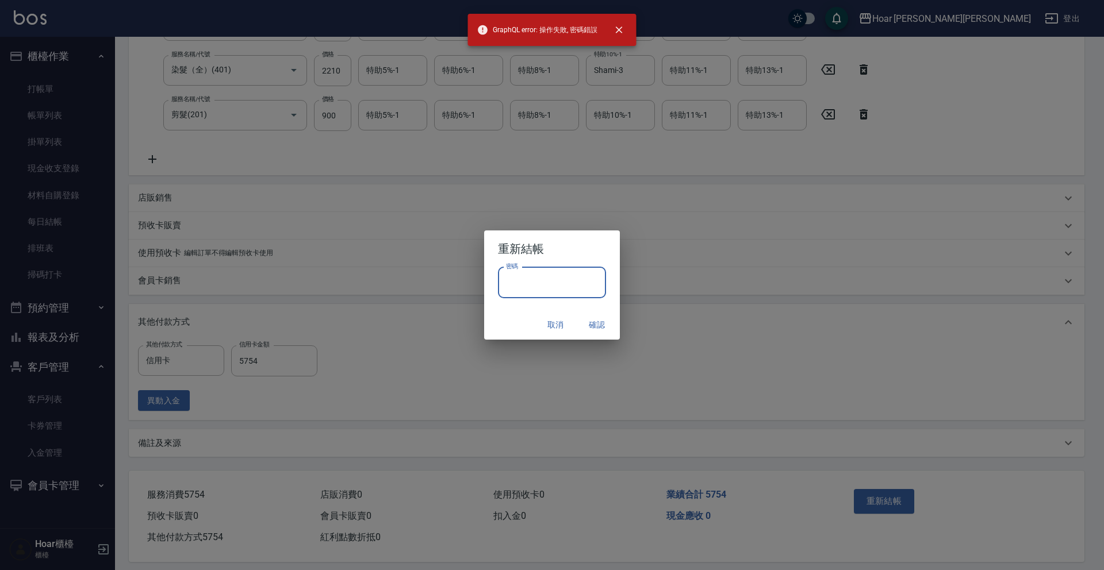
click at [573, 291] on input "密碼" at bounding box center [552, 282] width 108 height 31
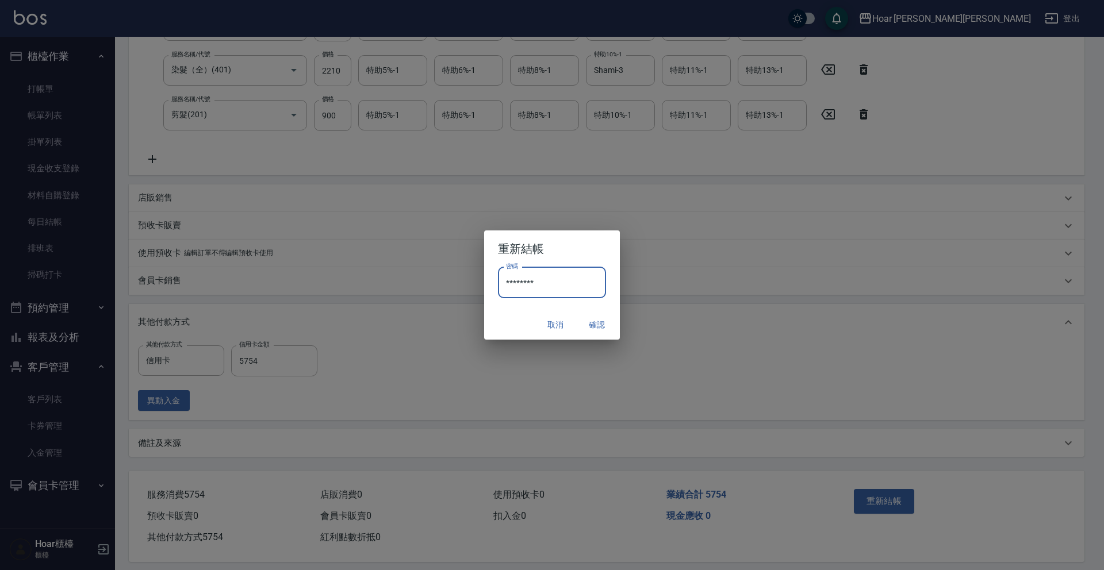
type input "********"
click at [596, 317] on button "確認" at bounding box center [596, 325] width 37 height 21
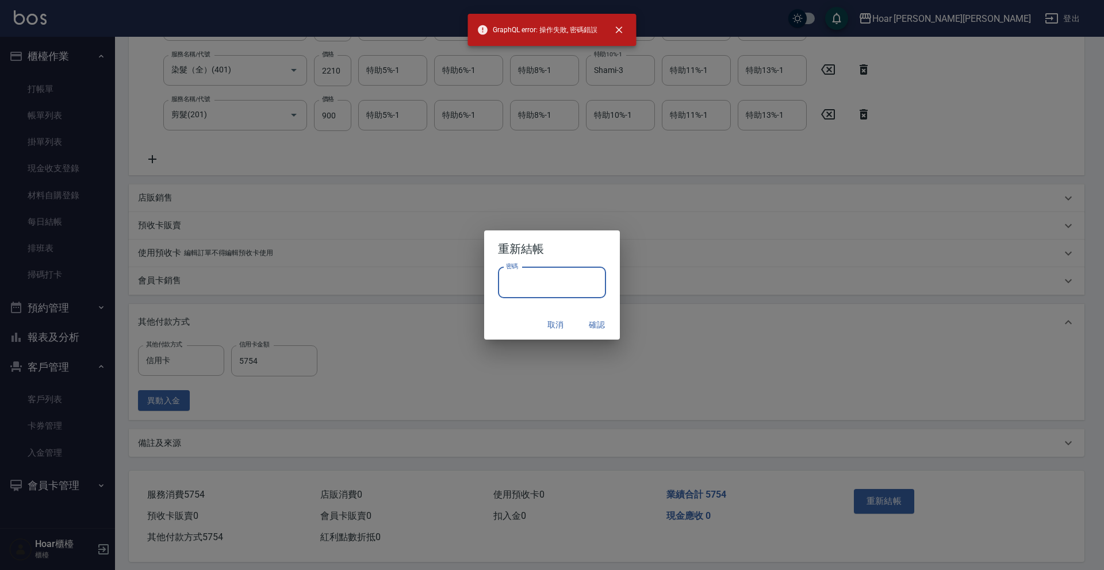
click at [580, 283] on input "密碼" at bounding box center [552, 282] width 108 height 31
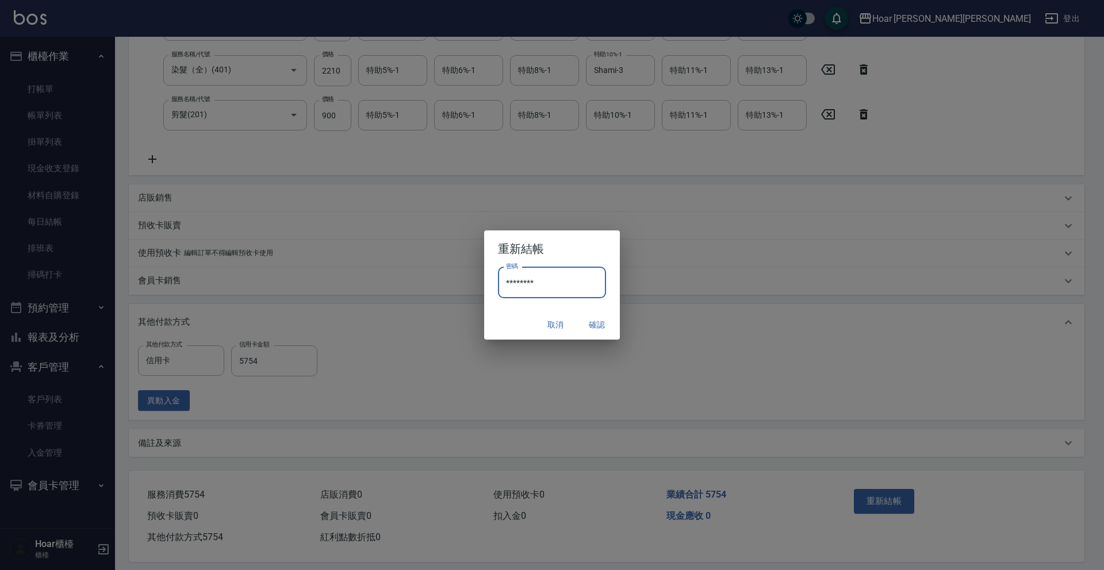
type input "********"
click at [598, 324] on button "確認" at bounding box center [596, 325] width 37 height 21
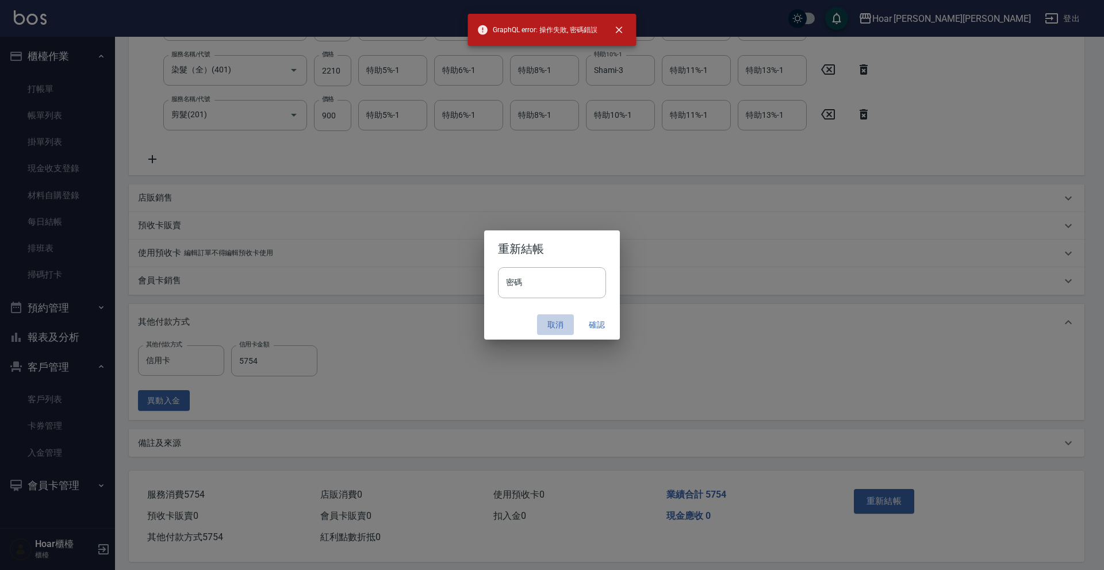
click at [551, 316] on button "取消" at bounding box center [555, 325] width 37 height 21
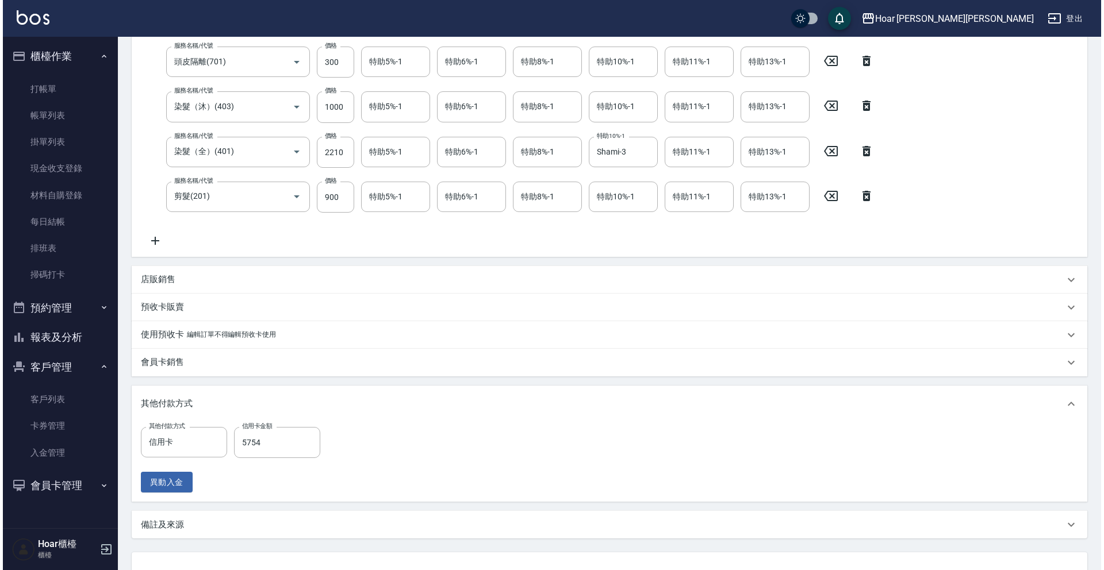
scroll to position [321, 0]
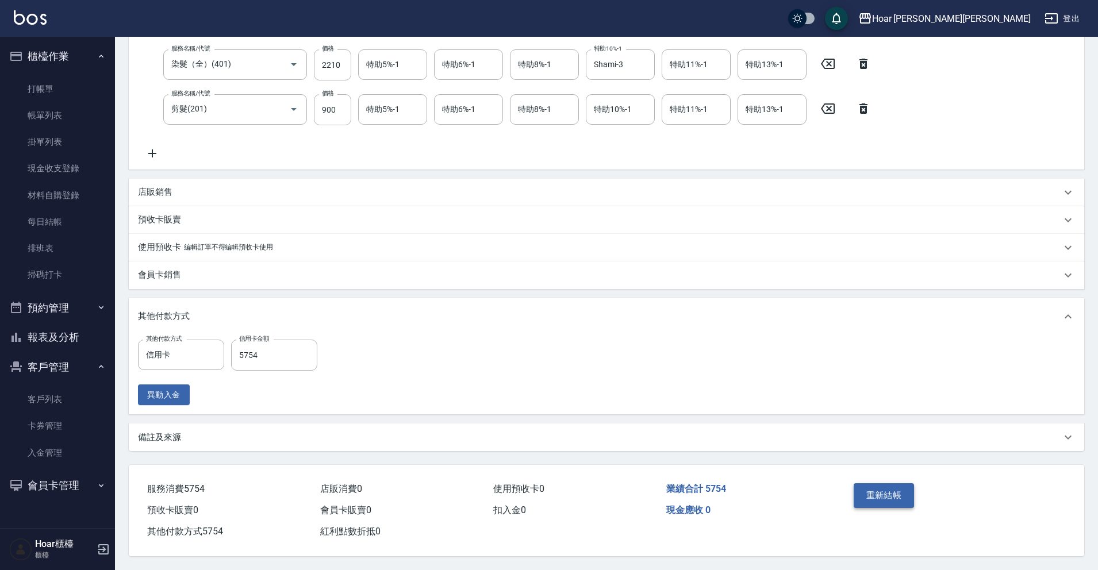
click at [866, 492] on button "重新結帳" at bounding box center [884, 496] width 61 height 24
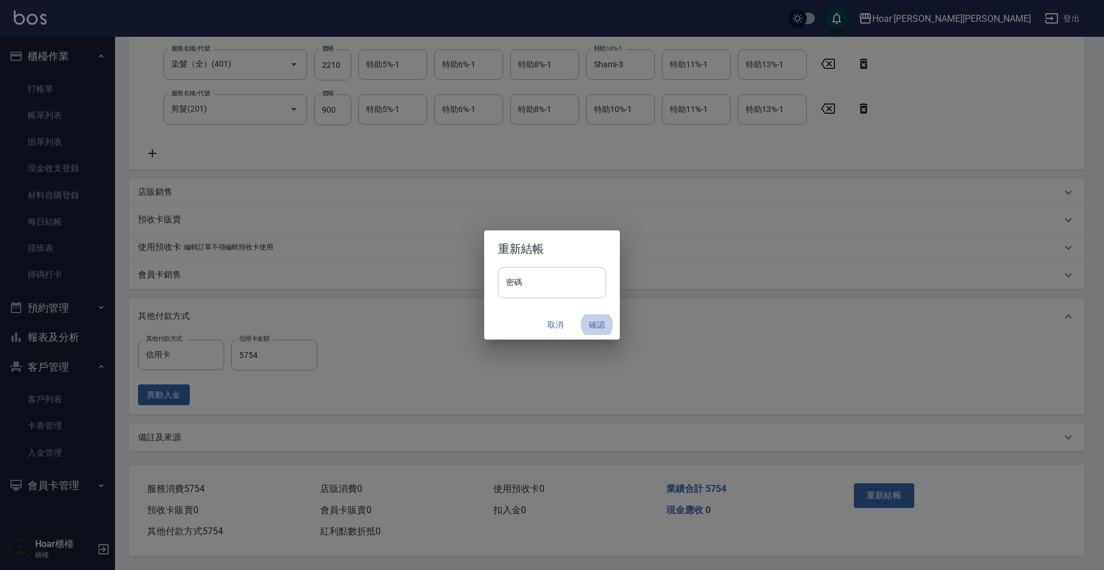
click at [599, 280] on input "密碼" at bounding box center [552, 282] width 108 height 31
type input "********"
click at [585, 324] on button "確認" at bounding box center [596, 325] width 37 height 21
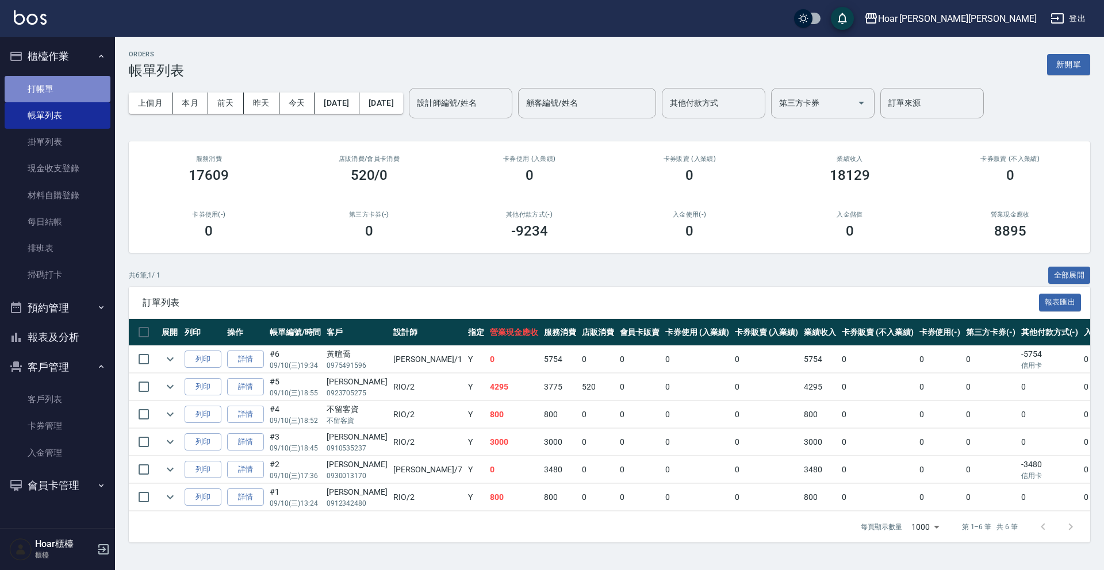
click at [47, 96] on link "打帳單" at bounding box center [58, 89] width 106 height 26
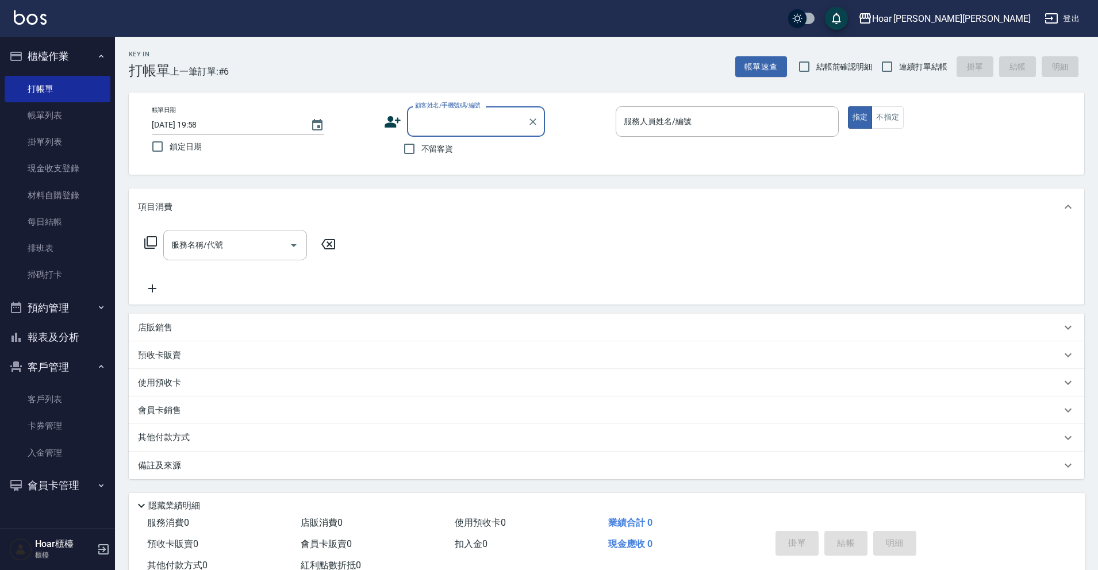
click at [433, 110] on div "顧客姓名/手機號碼/編號" at bounding box center [476, 121] width 138 height 30
click at [455, 150] on li "[PERSON_NAME]/0975382925/" at bounding box center [476, 150] width 138 height 19
type input "[PERSON_NAME]/0975382925/"
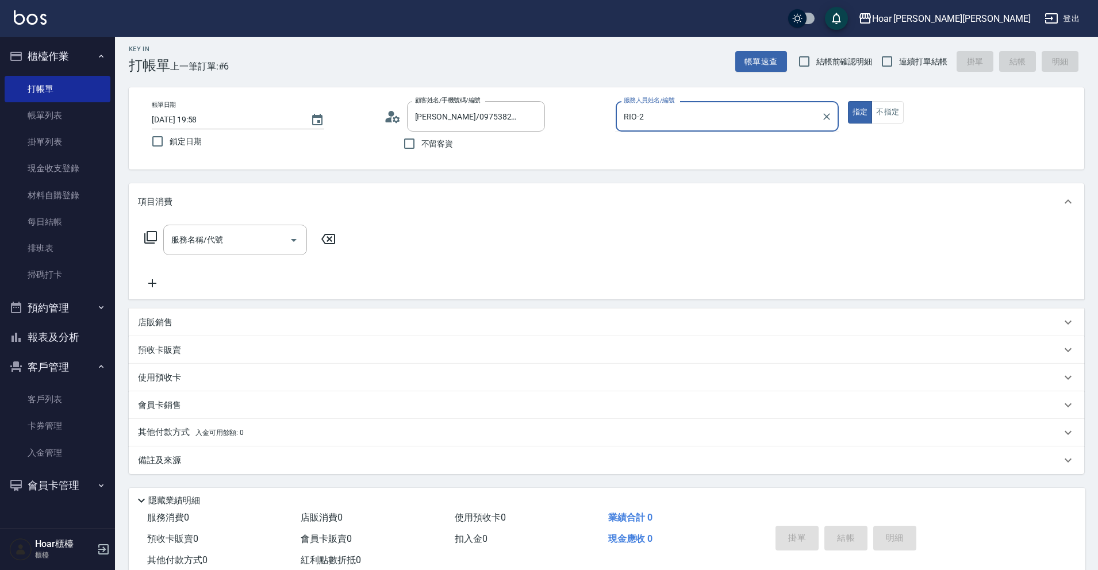
scroll to position [39, 0]
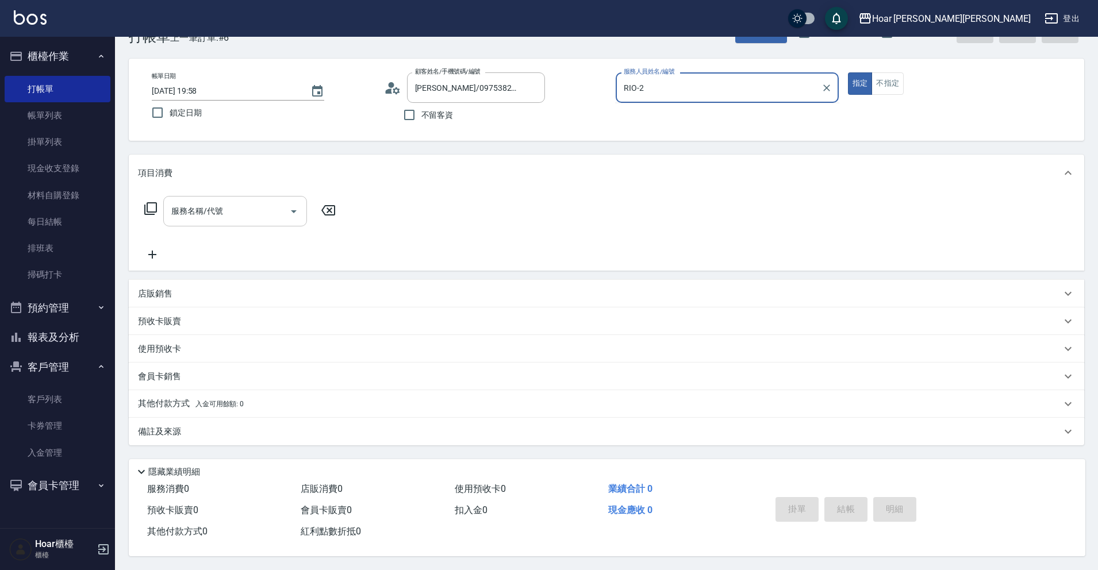
type input "RIO-2"
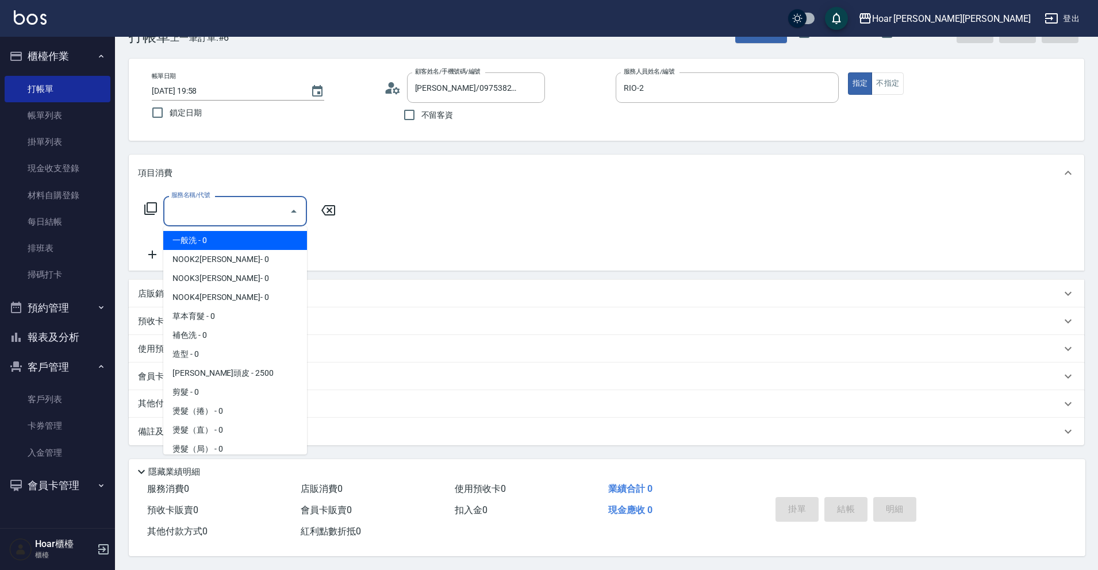
click at [223, 214] on input "服務名稱/代號" at bounding box center [226, 211] width 116 height 20
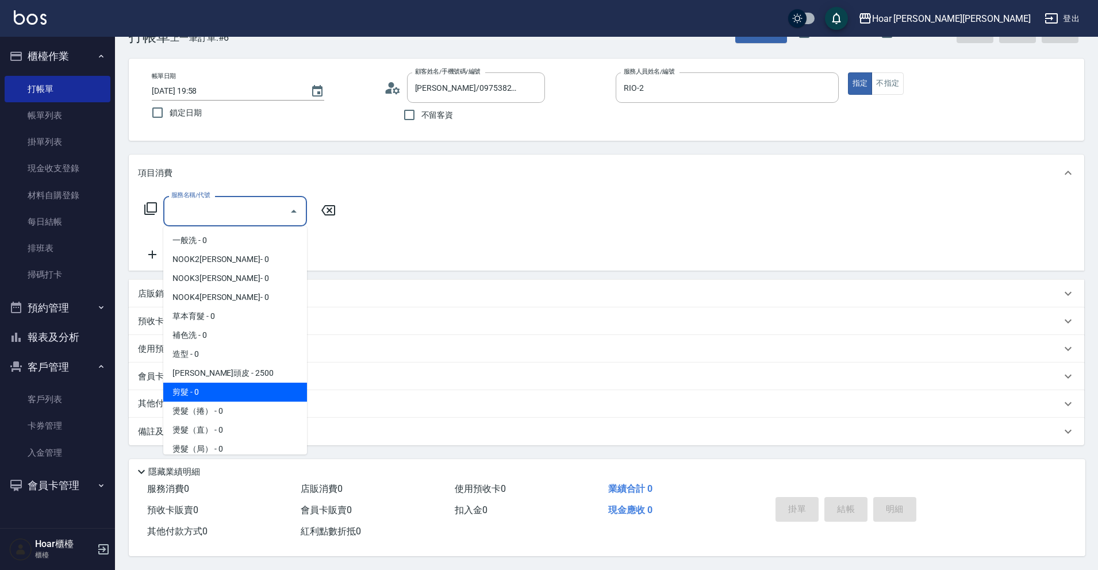
drag, startPoint x: 189, startPoint y: 381, endPoint x: 259, endPoint y: 296, distance: 109.8
click at [189, 383] on span "剪髮 - 0" at bounding box center [235, 392] width 144 height 19
type input "剪髮(201)"
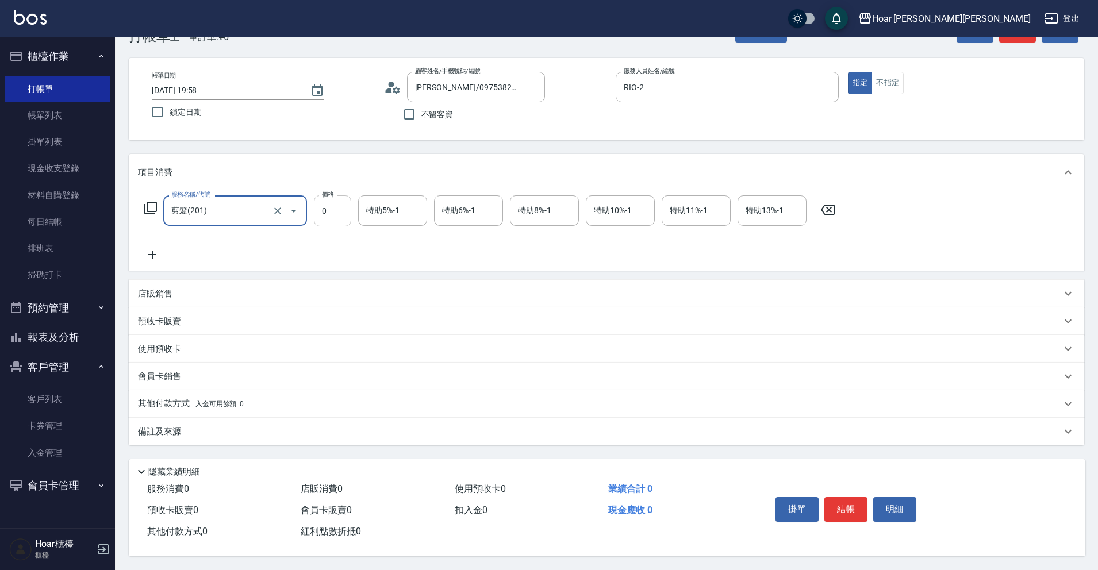
click at [335, 216] on input "0" at bounding box center [332, 211] width 37 height 31
type input "800"
click at [293, 240] on div "服務名稱/代號 剪髮(201) 服務名稱/代號 價格 800 價格 特助5%-1 特助5%-1 特助6%-1 特助6%-1 特助8%-1 特助8%-1 特助1…" at bounding box center [490, 229] width 704 height 66
click at [838, 504] on button "結帳" at bounding box center [846, 509] width 43 height 24
